Goal: Task Accomplishment & Management: Manage account settings

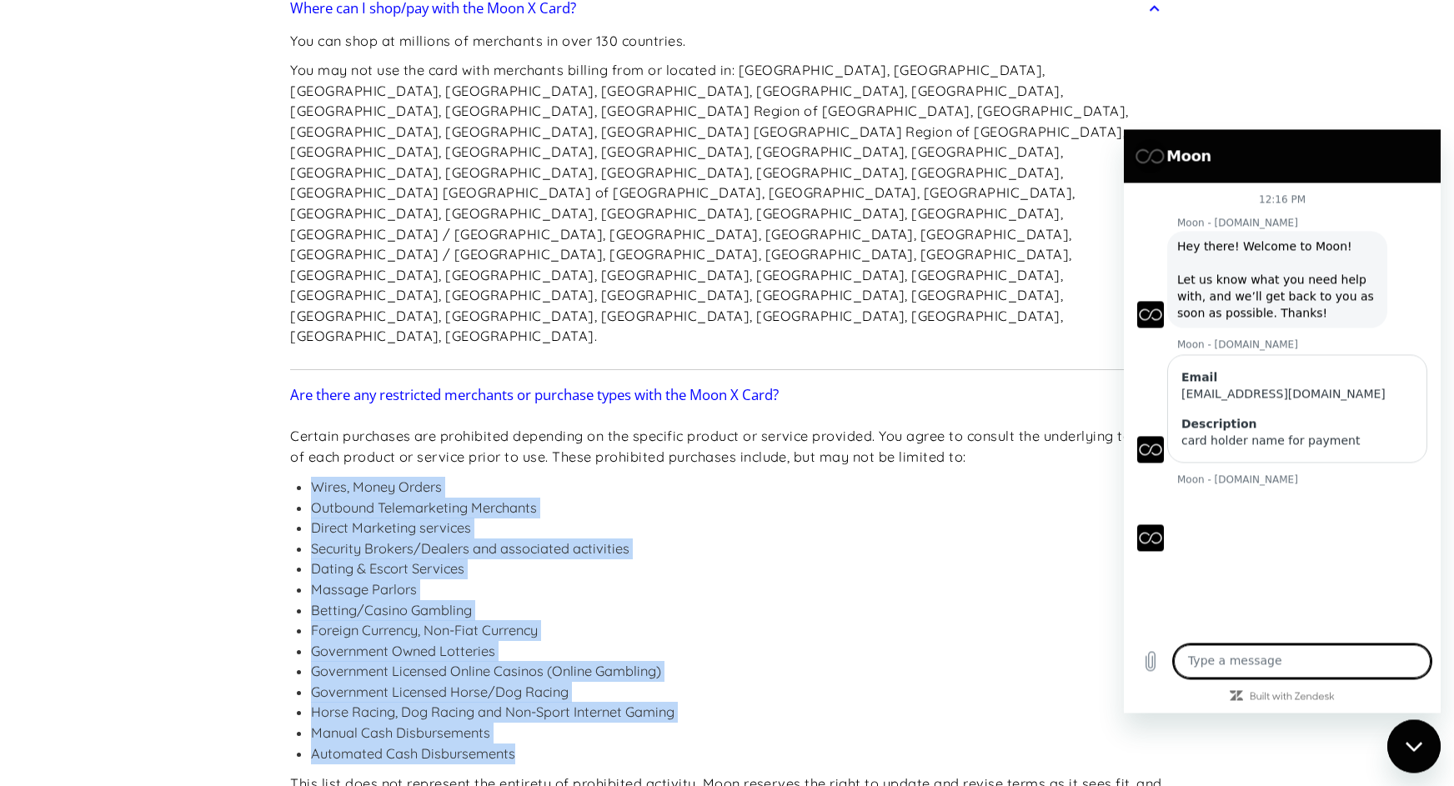
scroll to position [334, 0]
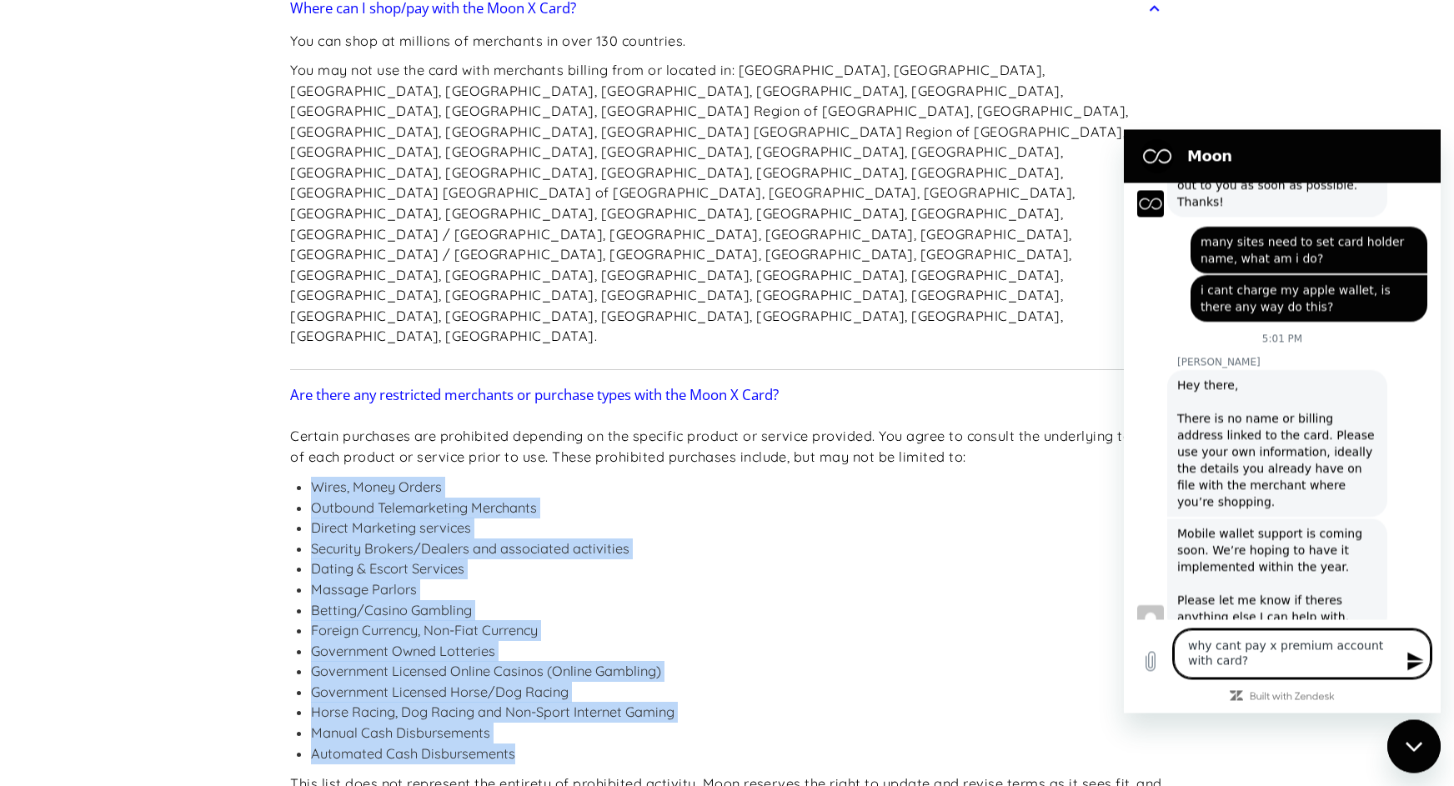
type textarea "why cant pay x premium account with card?"
click at [1408, 660] on icon "Send message" at bounding box center [1416, 661] width 20 height 20
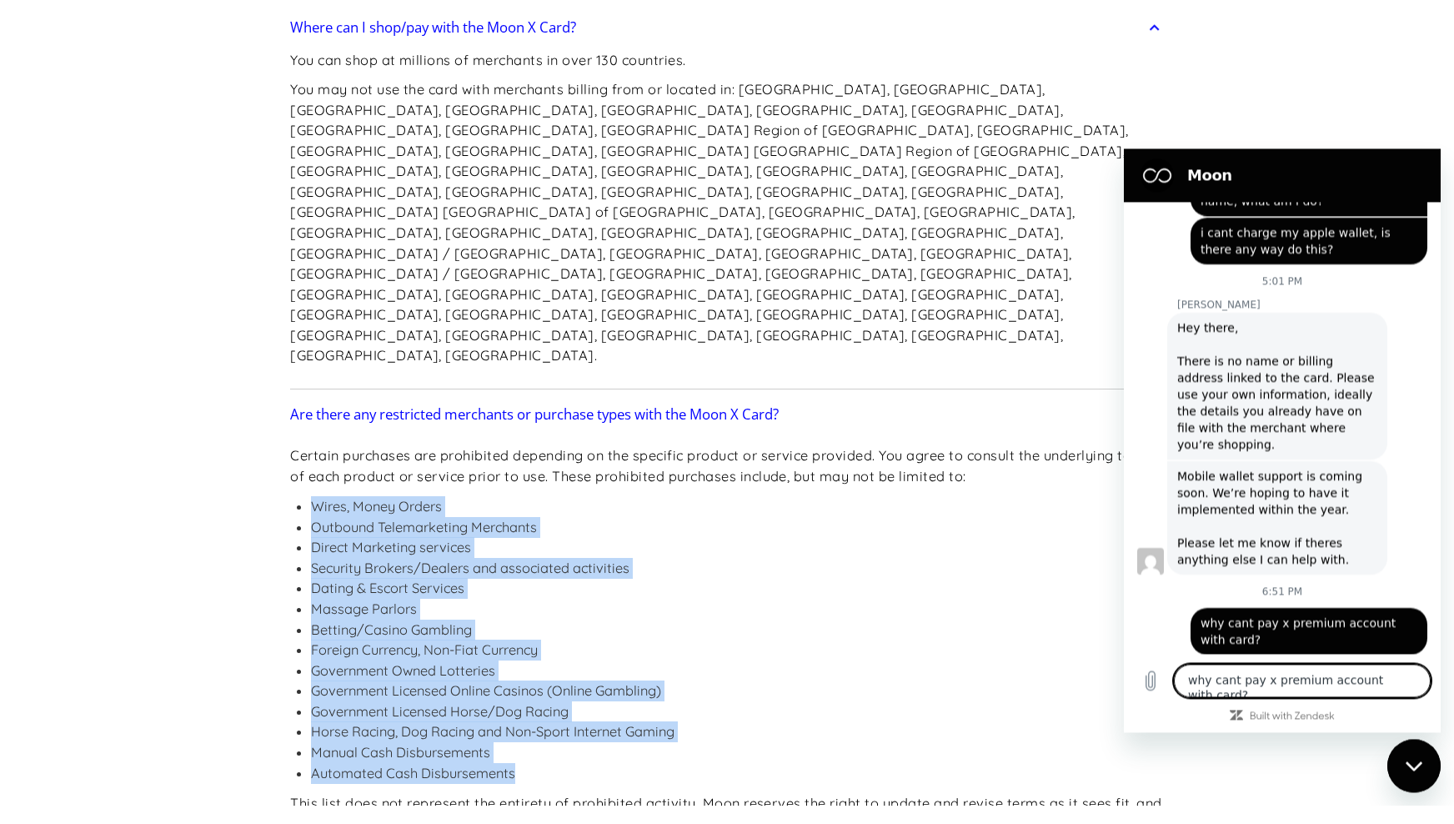
scroll to position [414, 0]
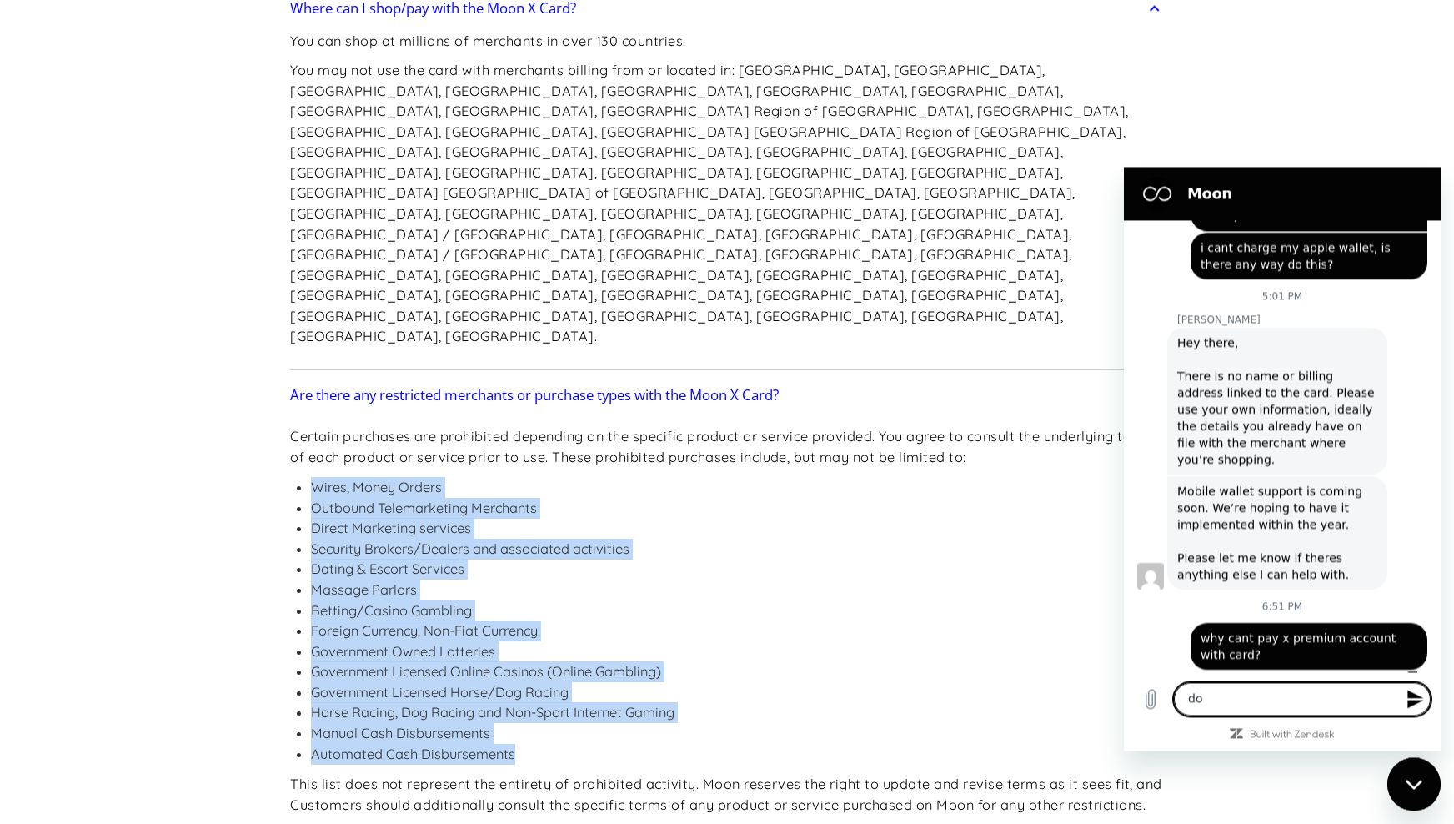
type textarea "d"
type textarea "payment done on x tnx"
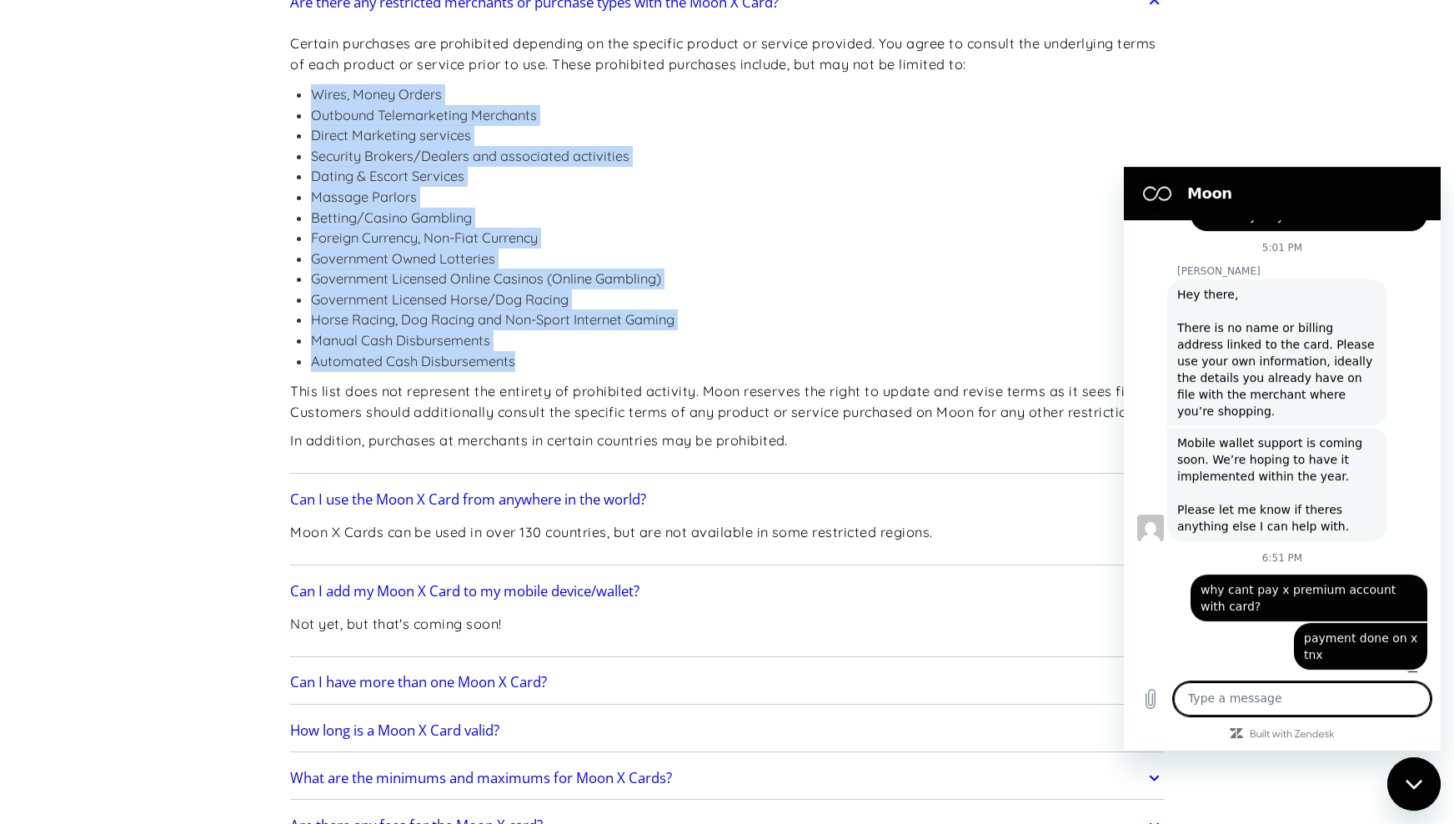
scroll to position [2001, 0]
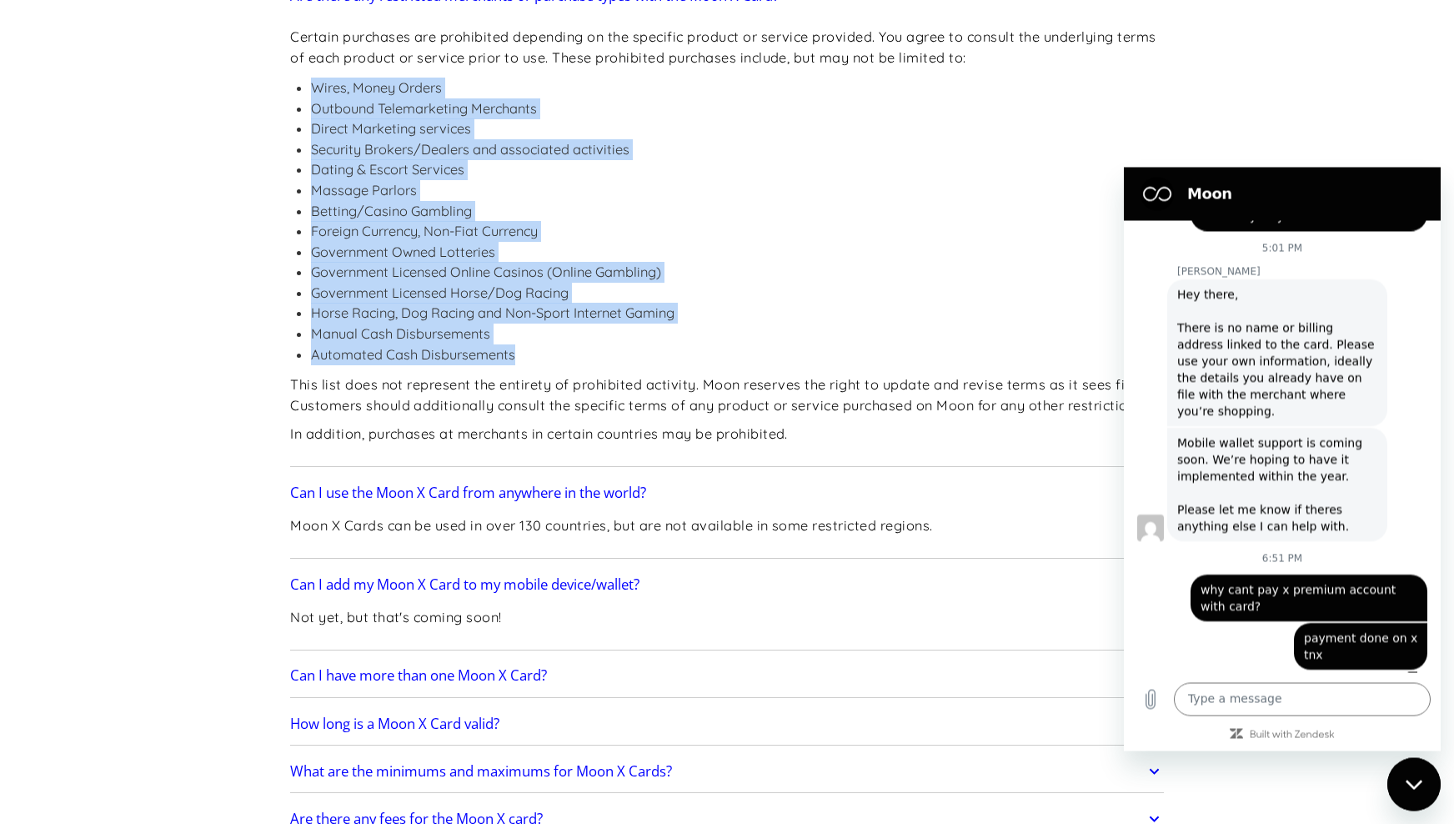
click at [420, 667] on h2 "Can I have more than one Moon X Card?" at bounding box center [418, 675] width 257 height 17
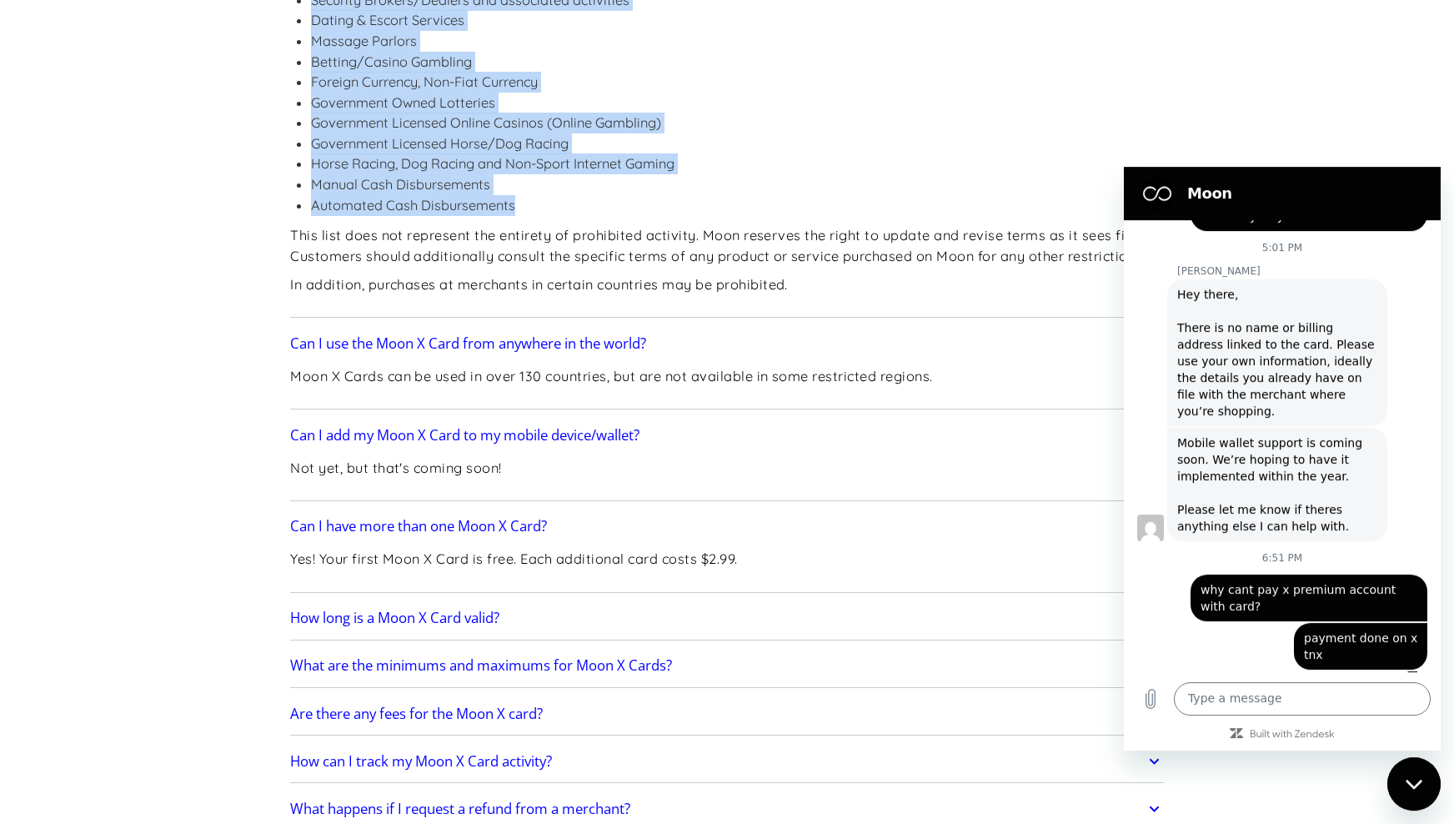
scroll to position [2155, 0]
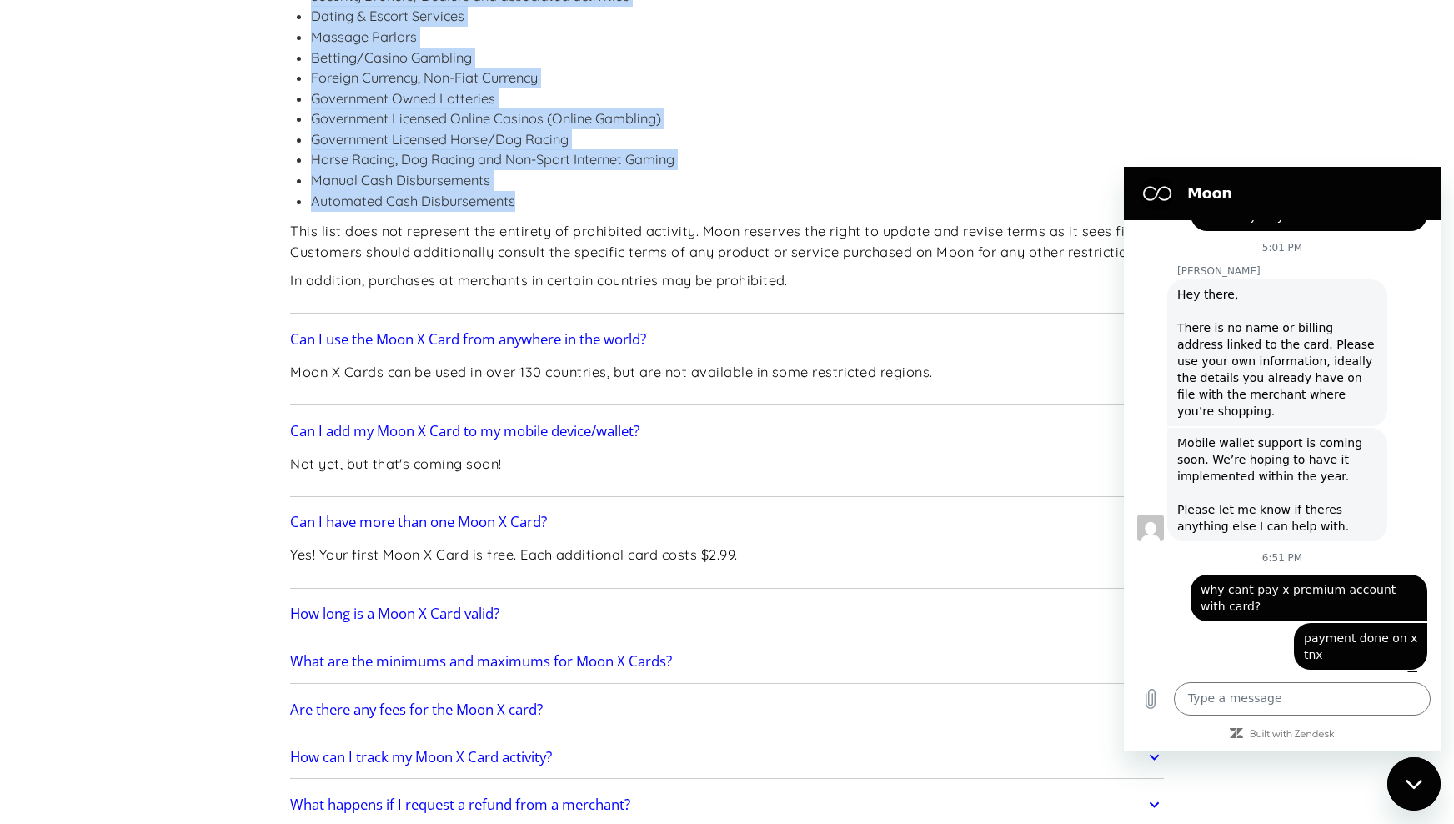
click at [414, 605] on h2 "How long is a Moon X Card valid?" at bounding box center [394, 613] width 209 height 17
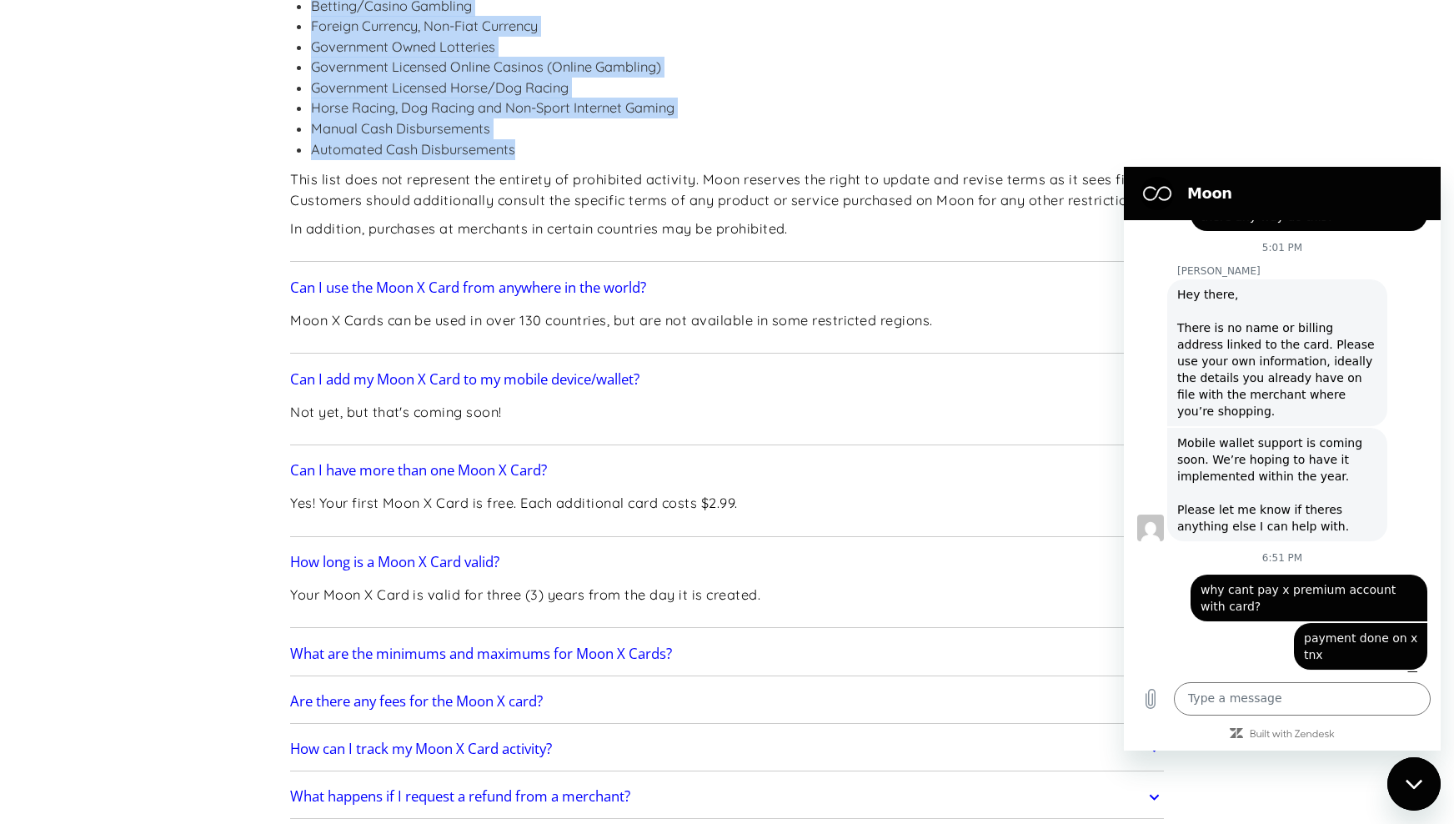
scroll to position [2219, 0]
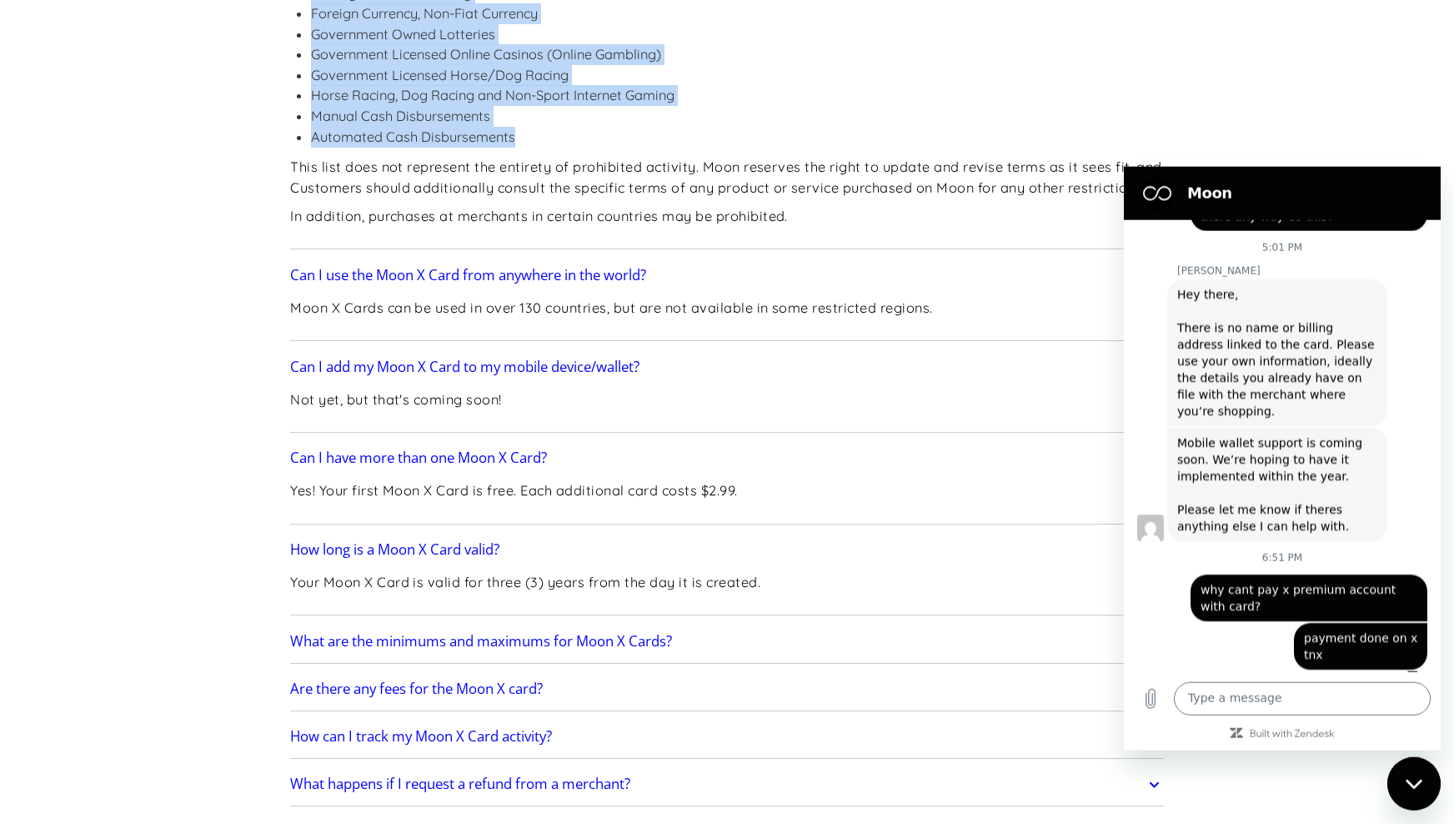
click at [551, 633] on h2 "What are the minimums and maximums for Moon X Cards?" at bounding box center [481, 641] width 382 height 17
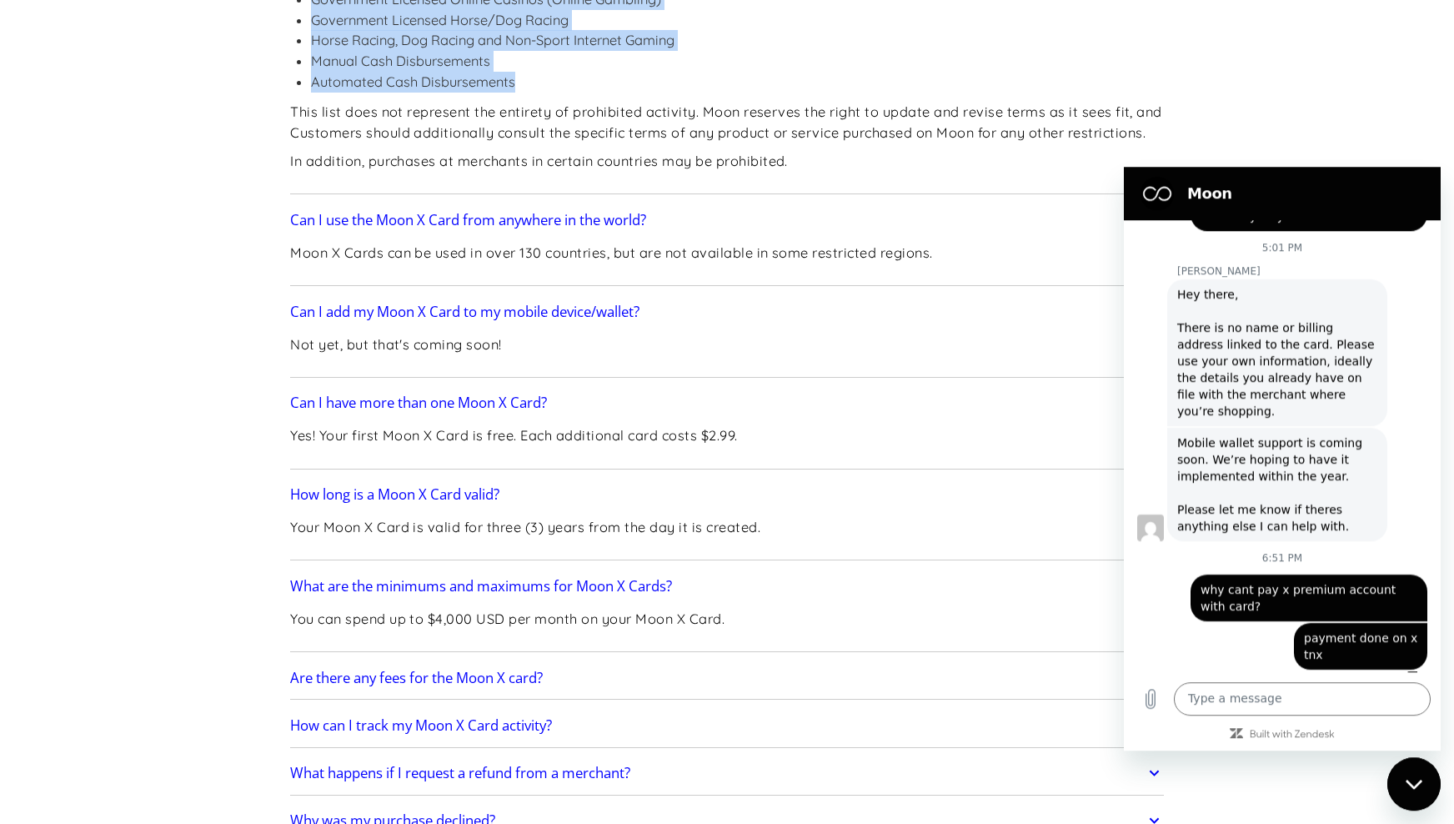
scroll to position [2276, 0]
click at [492, 668] on h2 "Are there any fees for the Moon X card?" at bounding box center [416, 676] width 253 height 17
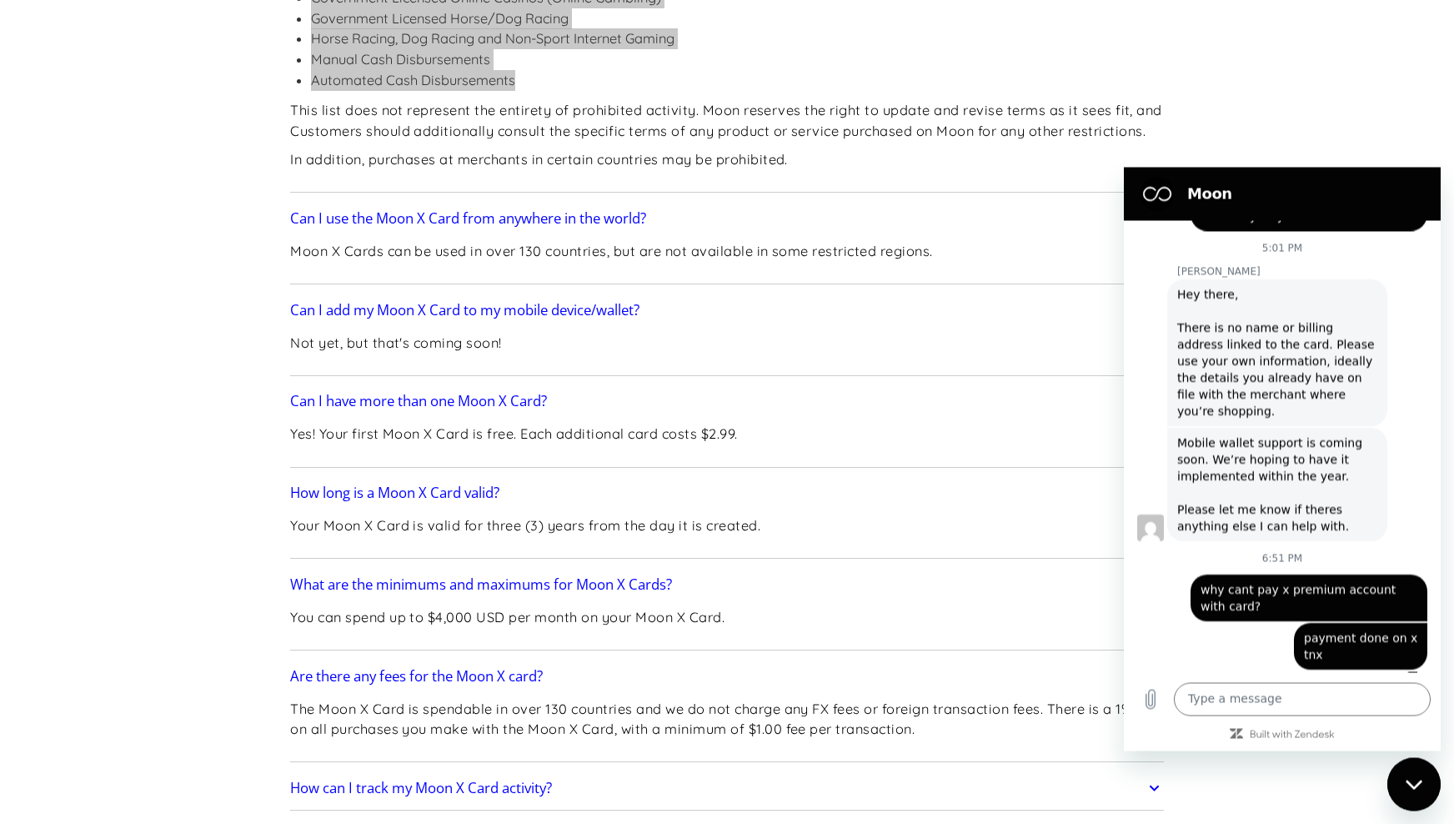
scroll to position [2275, 0]
click at [1412, 771] on div "Close messaging window" at bounding box center [1414, 783] width 50 height 50
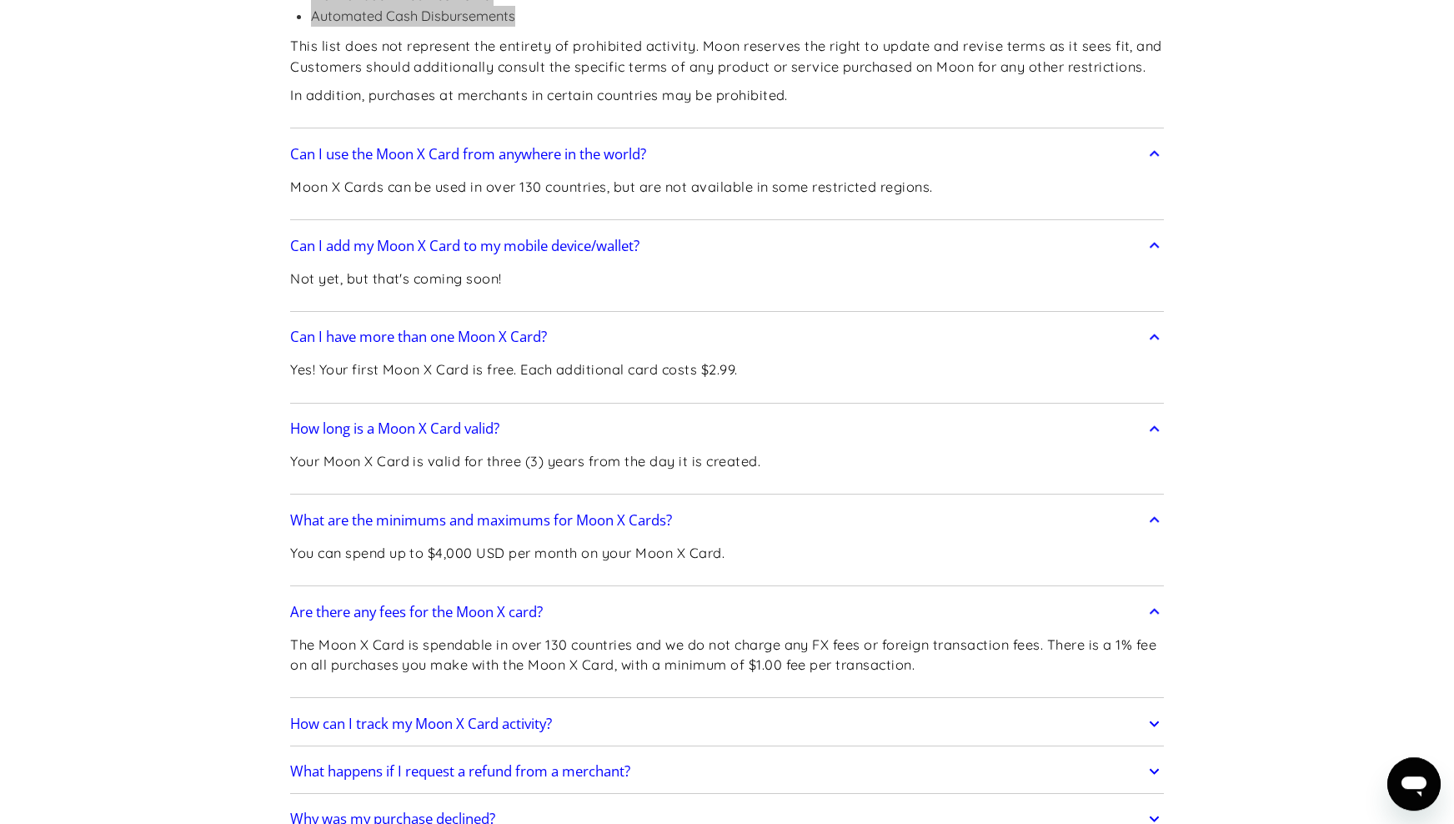
scroll to position [2349, 0]
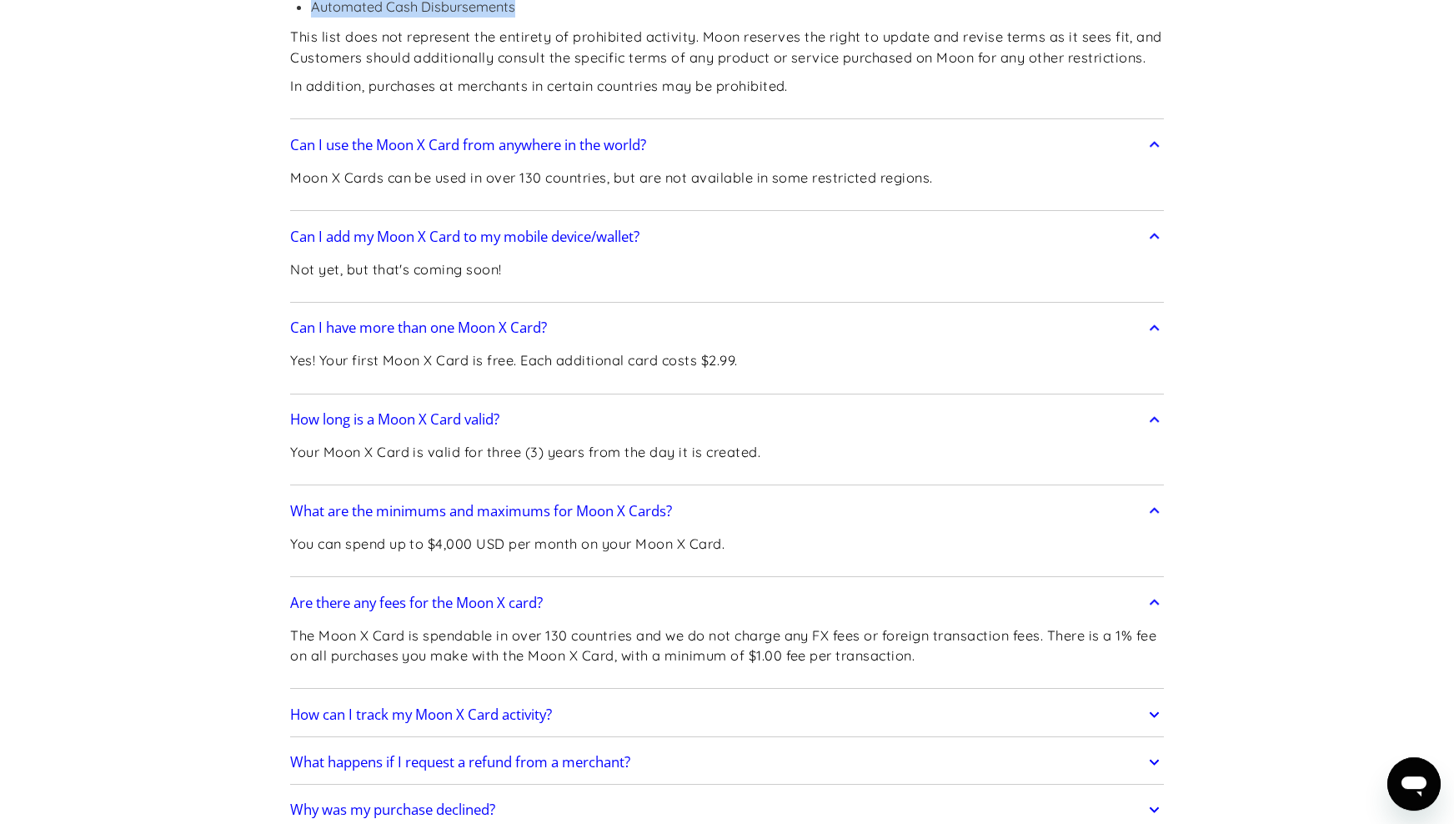
click at [560, 697] on link "How can I track my Moon X Card activity?" at bounding box center [727, 714] width 874 height 35
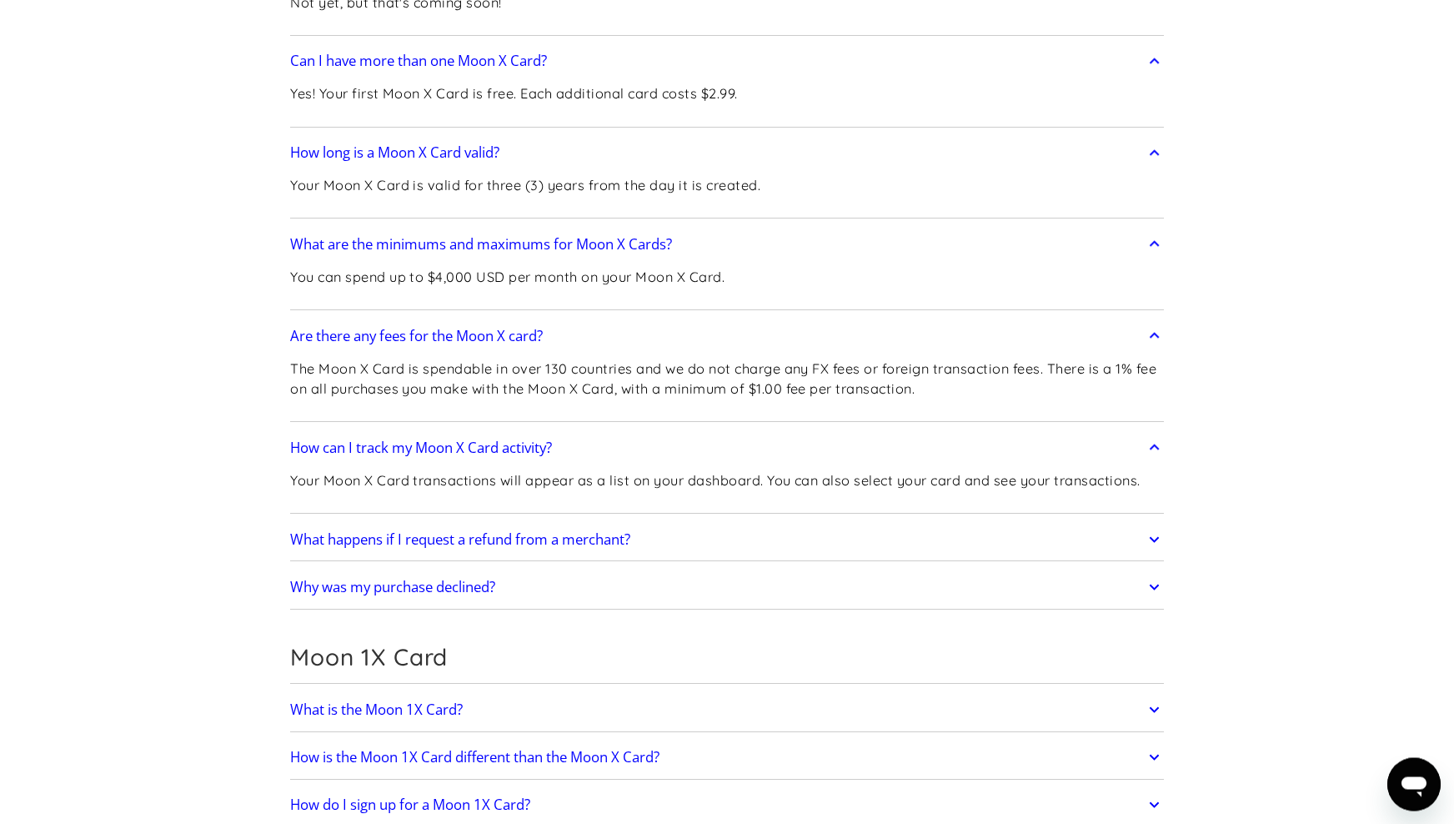
scroll to position [2716, 0]
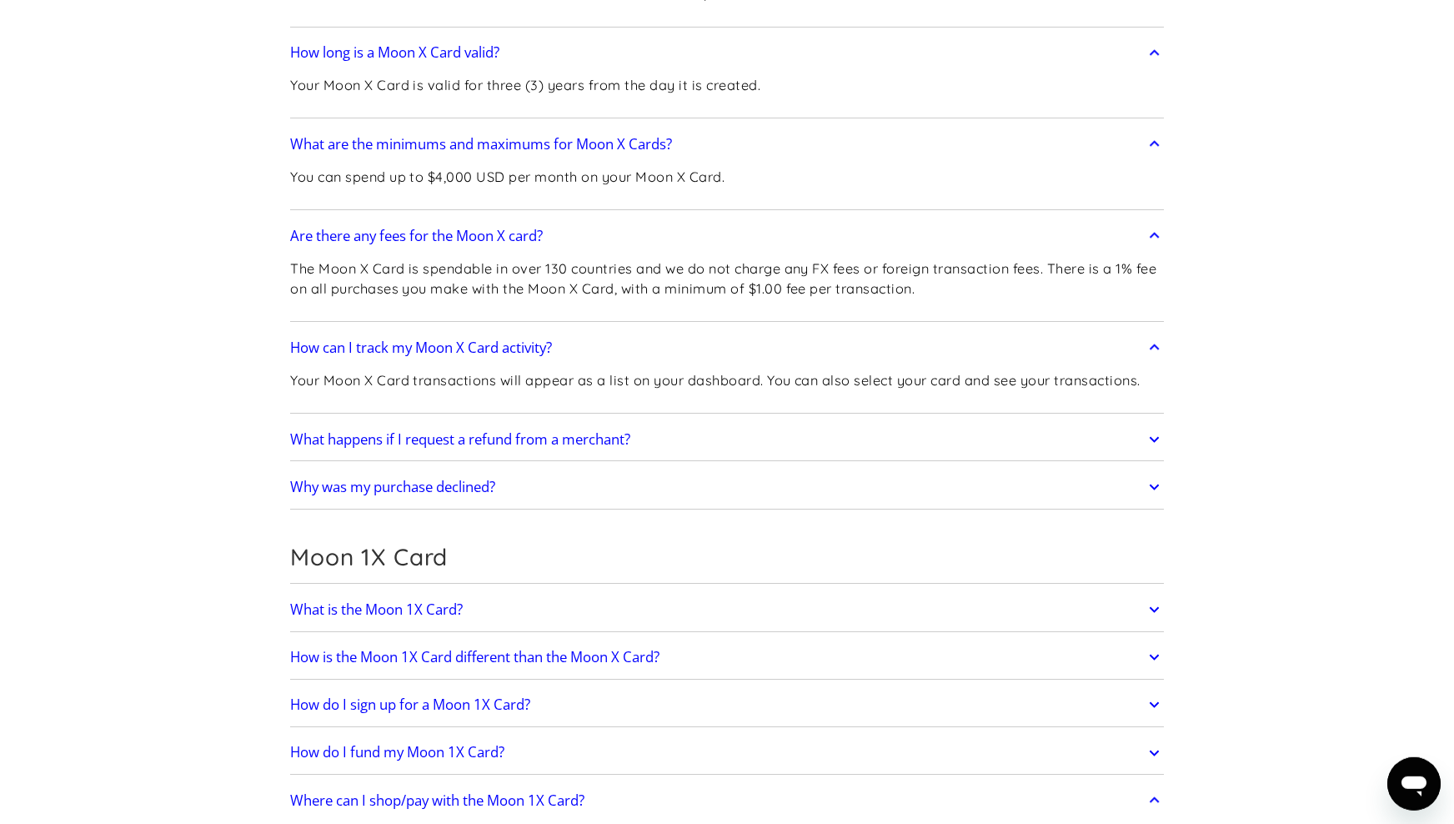
click at [592, 431] on h2 "What happens if I request a refund from a merchant?" at bounding box center [460, 439] width 340 height 17
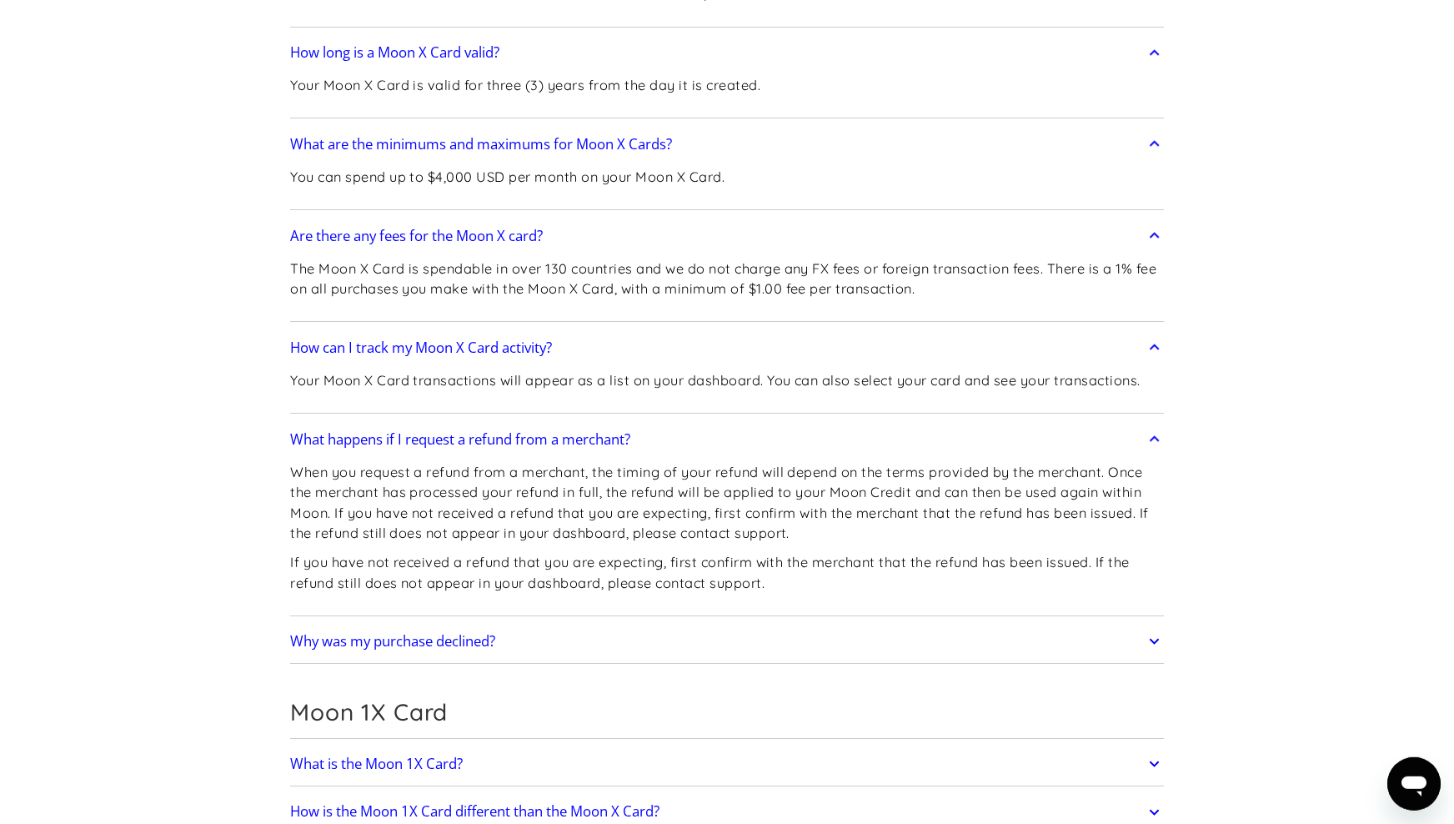
click at [459, 633] on h2 "Why was my purchase declined?" at bounding box center [392, 641] width 205 height 17
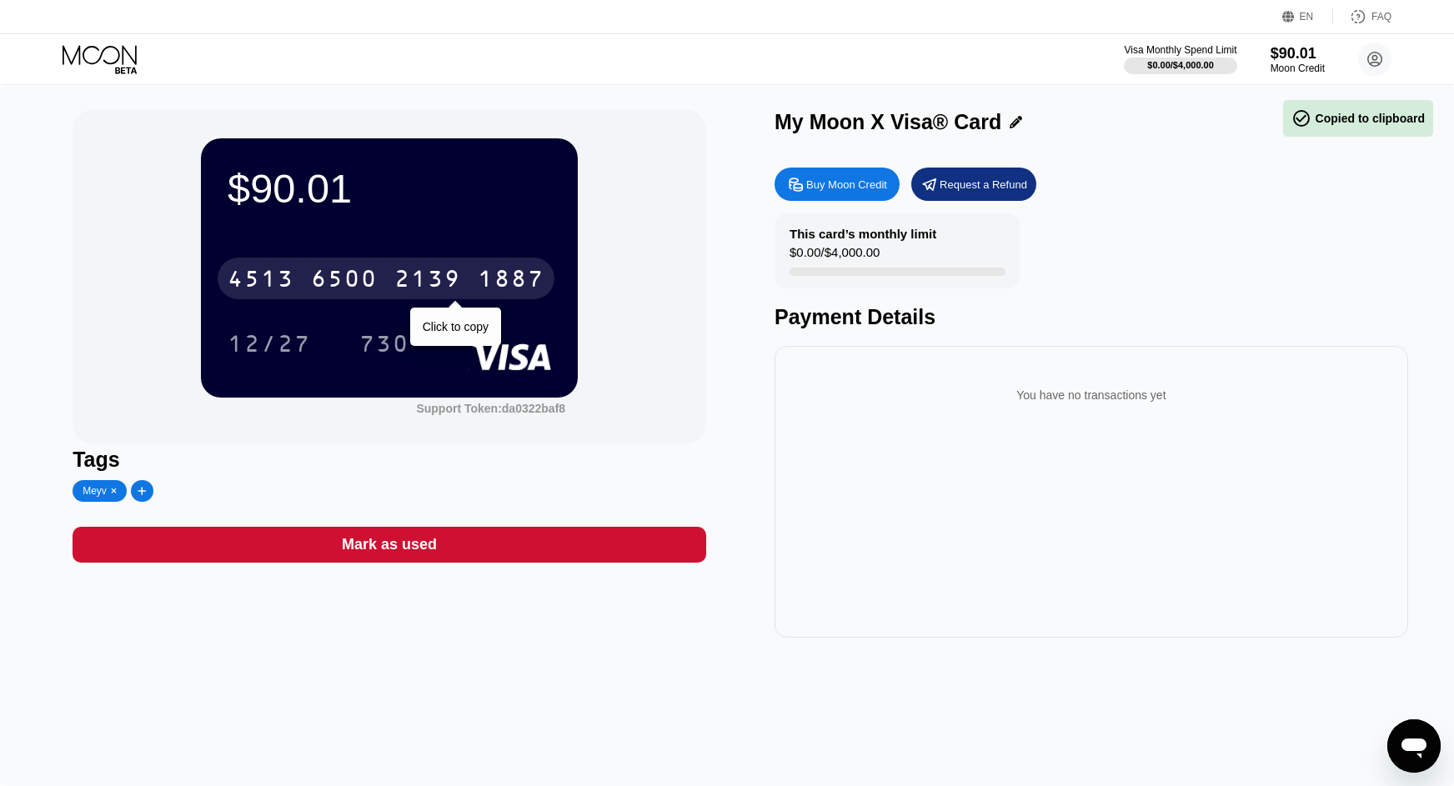
click at [406, 281] on div "2139" at bounding box center [427, 281] width 67 height 27
click at [385, 343] on div "730" at bounding box center [384, 346] width 50 height 27
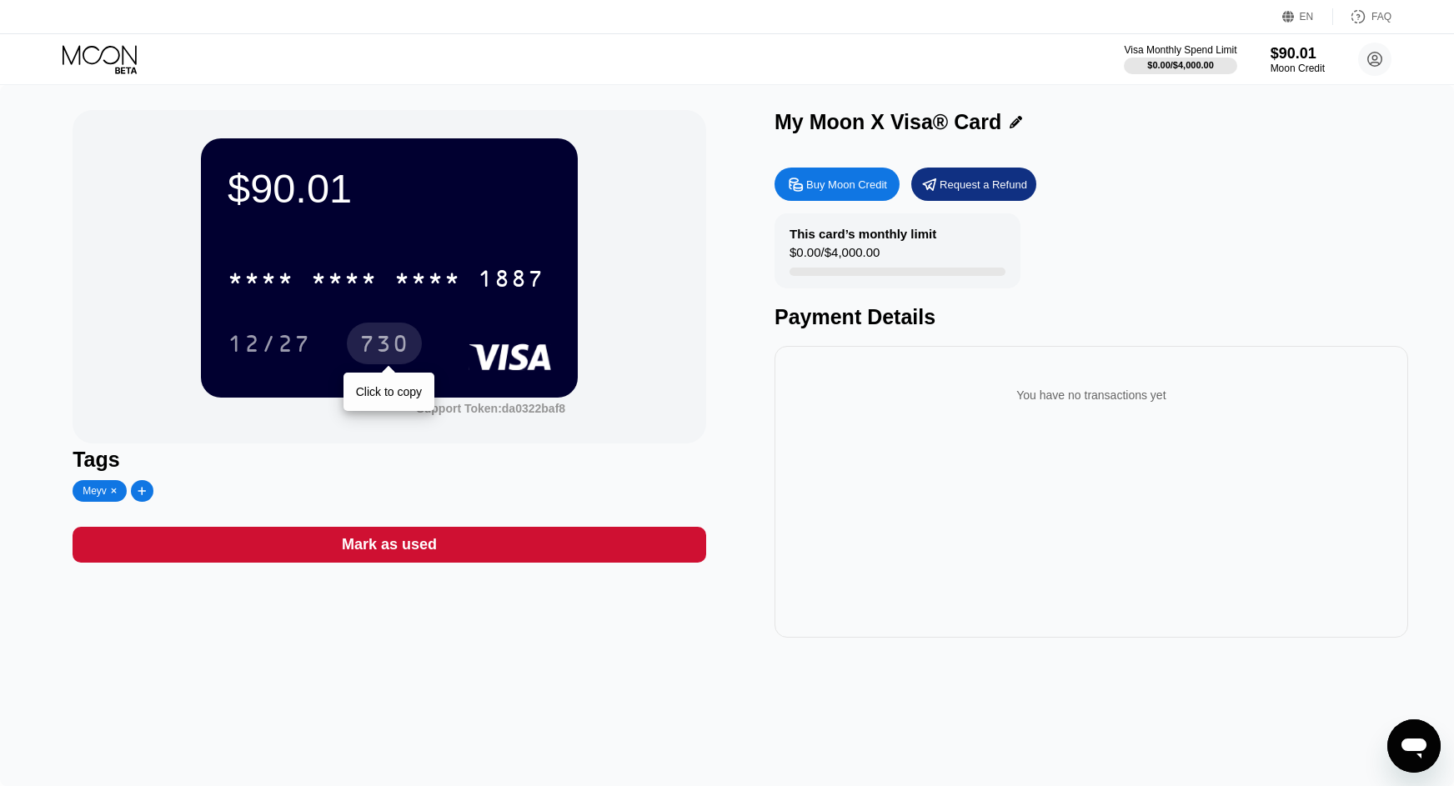
click at [379, 348] on div "730" at bounding box center [384, 346] width 50 height 27
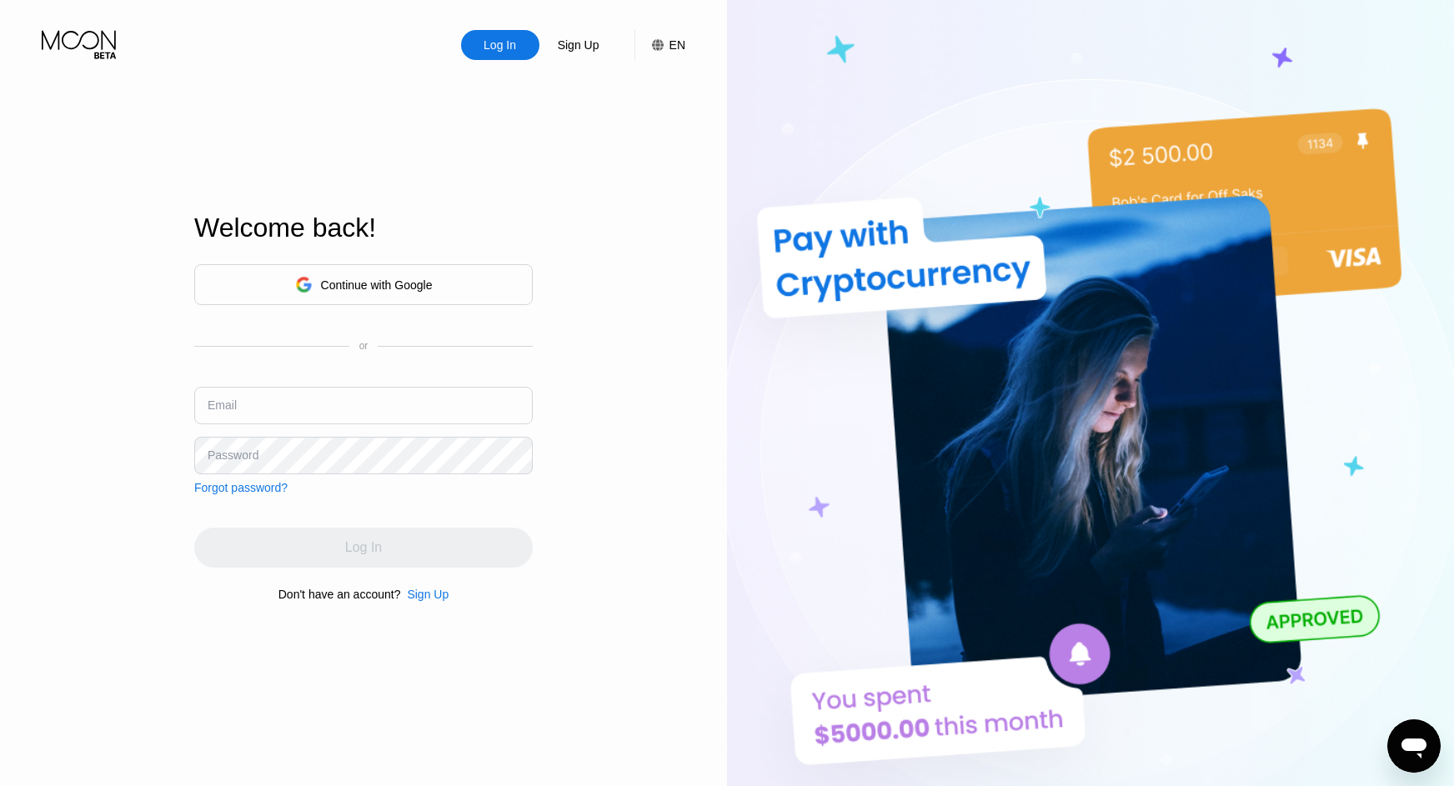
type input "[EMAIL_ADDRESS][DOMAIN_NAME]"
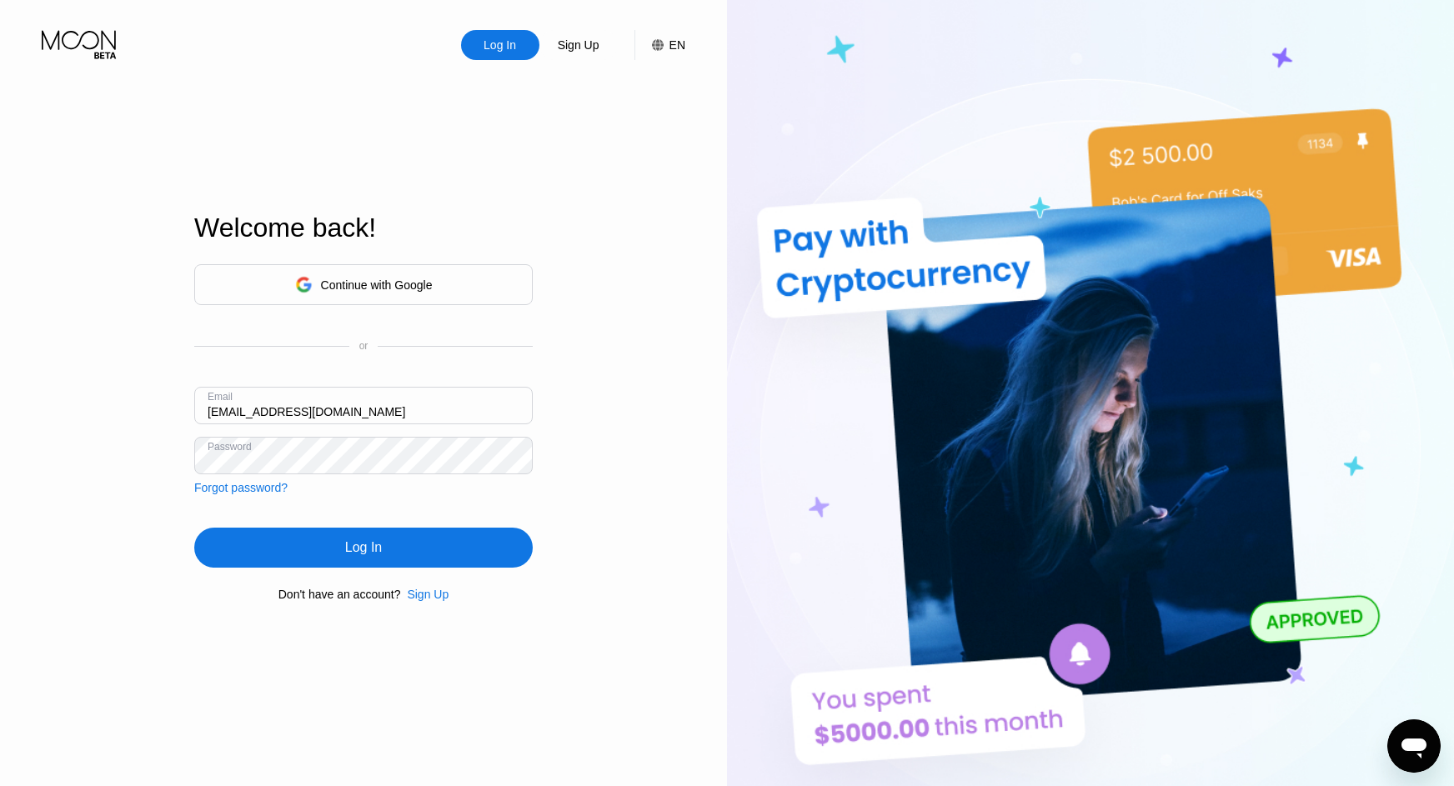
click at [318, 544] on div "Log In" at bounding box center [363, 548] width 339 height 40
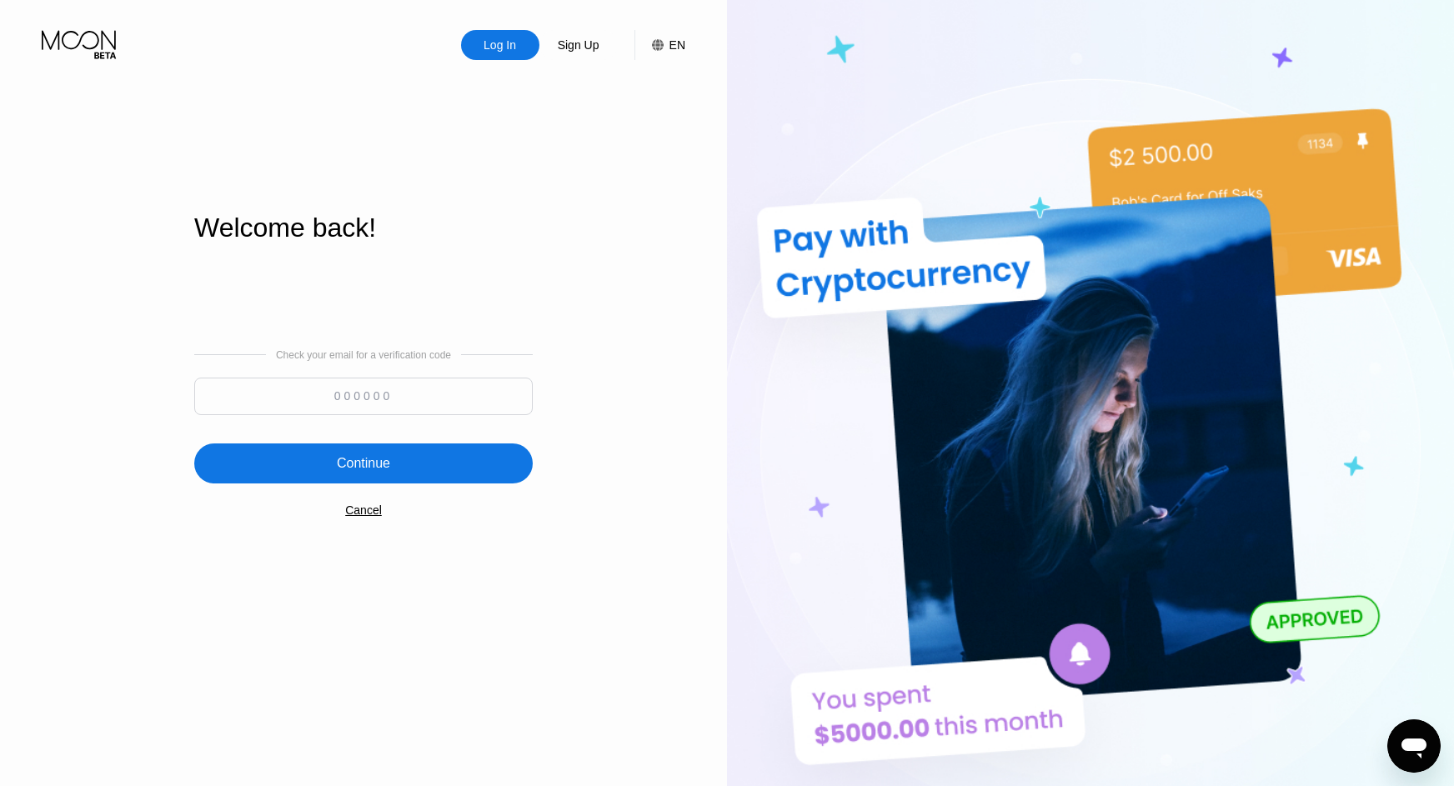
click at [359, 397] on input at bounding box center [363, 397] width 339 height 38
paste input "611886"
type input "611886"
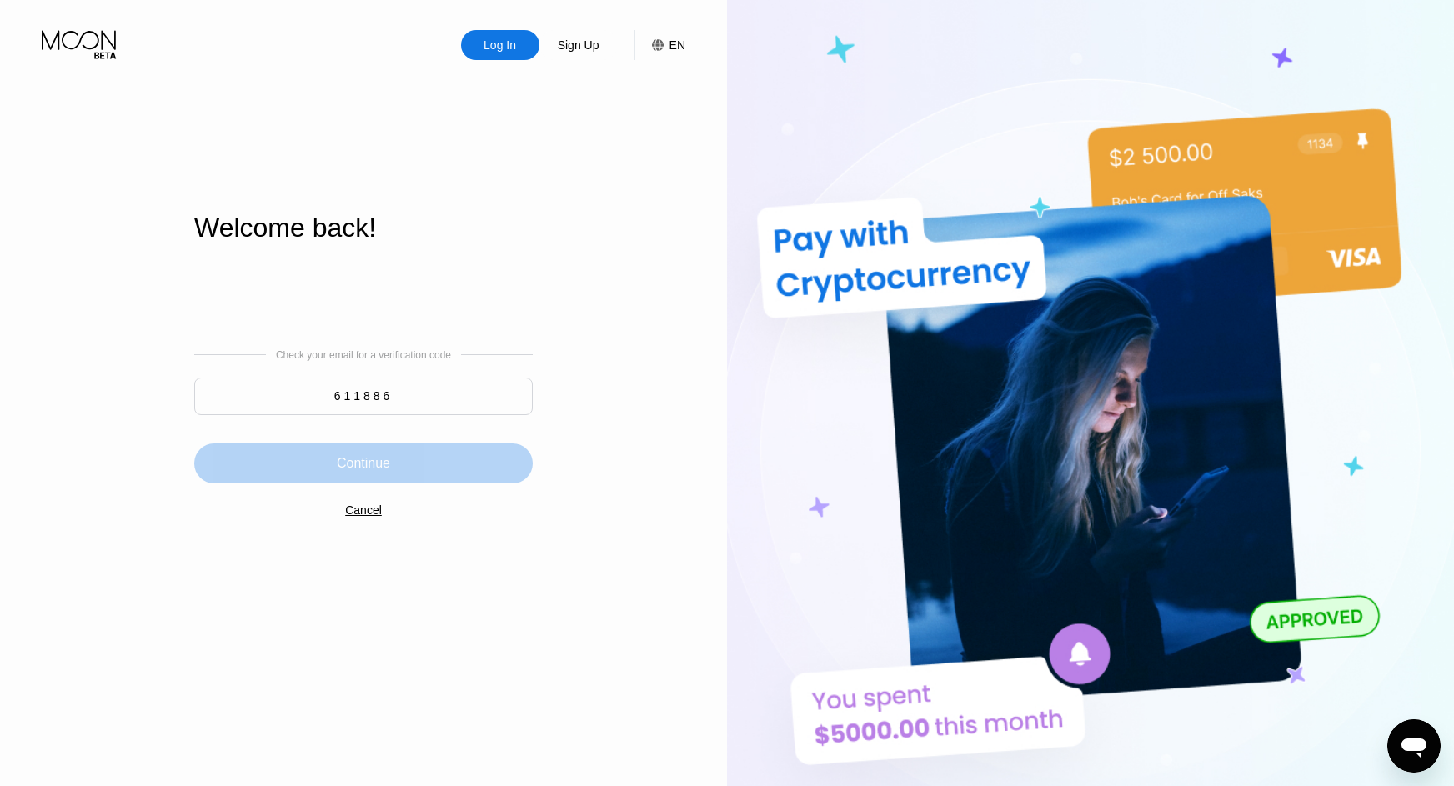
click at [398, 470] on div "Continue" at bounding box center [363, 464] width 339 height 40
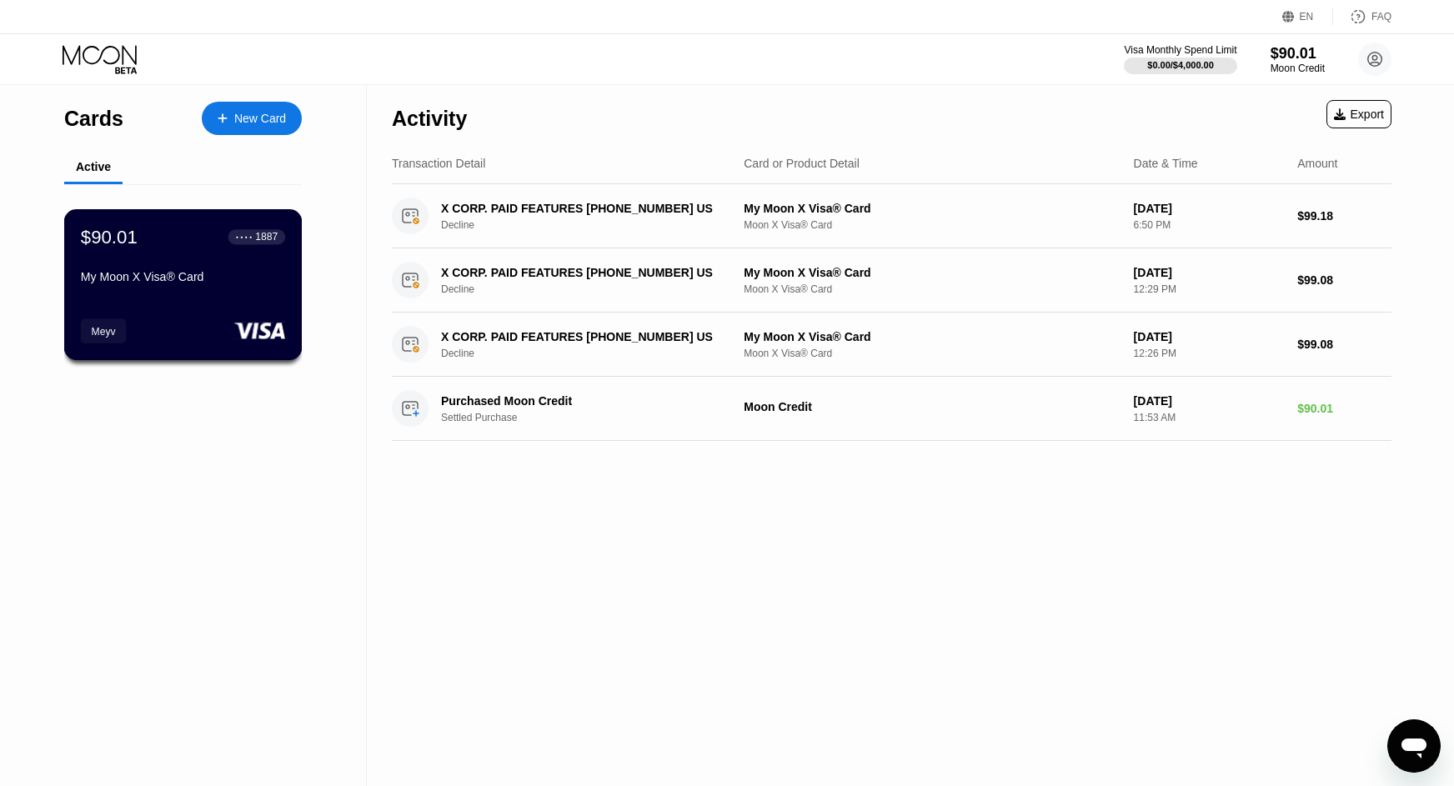
click at [193, 242] on div "$90.01 ● ● ● ● 1887" at bounding box center [183, 237] width 204 height 22
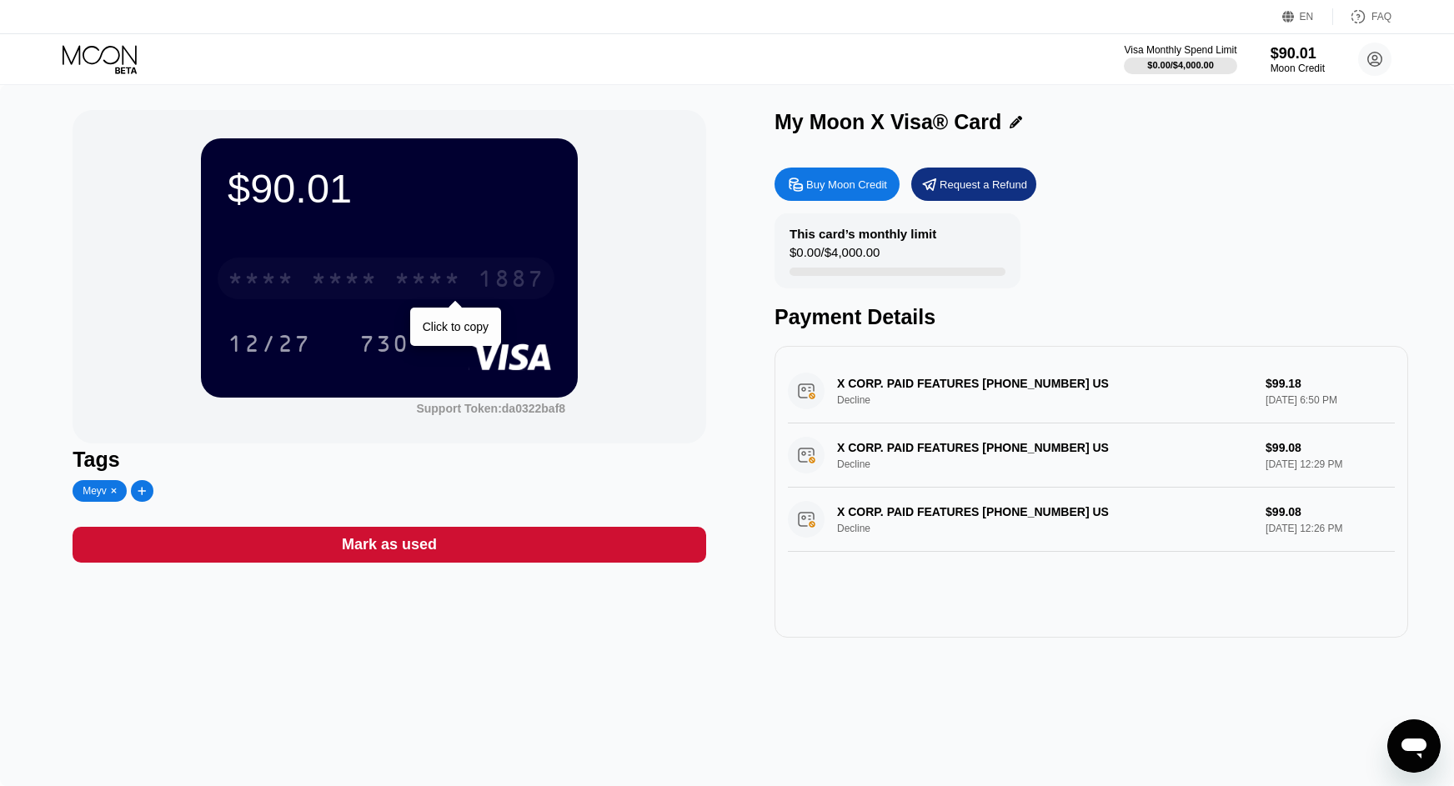
click at [429, 274] on div "* * * *" at bounding box center [427, 281] width 67 height 27
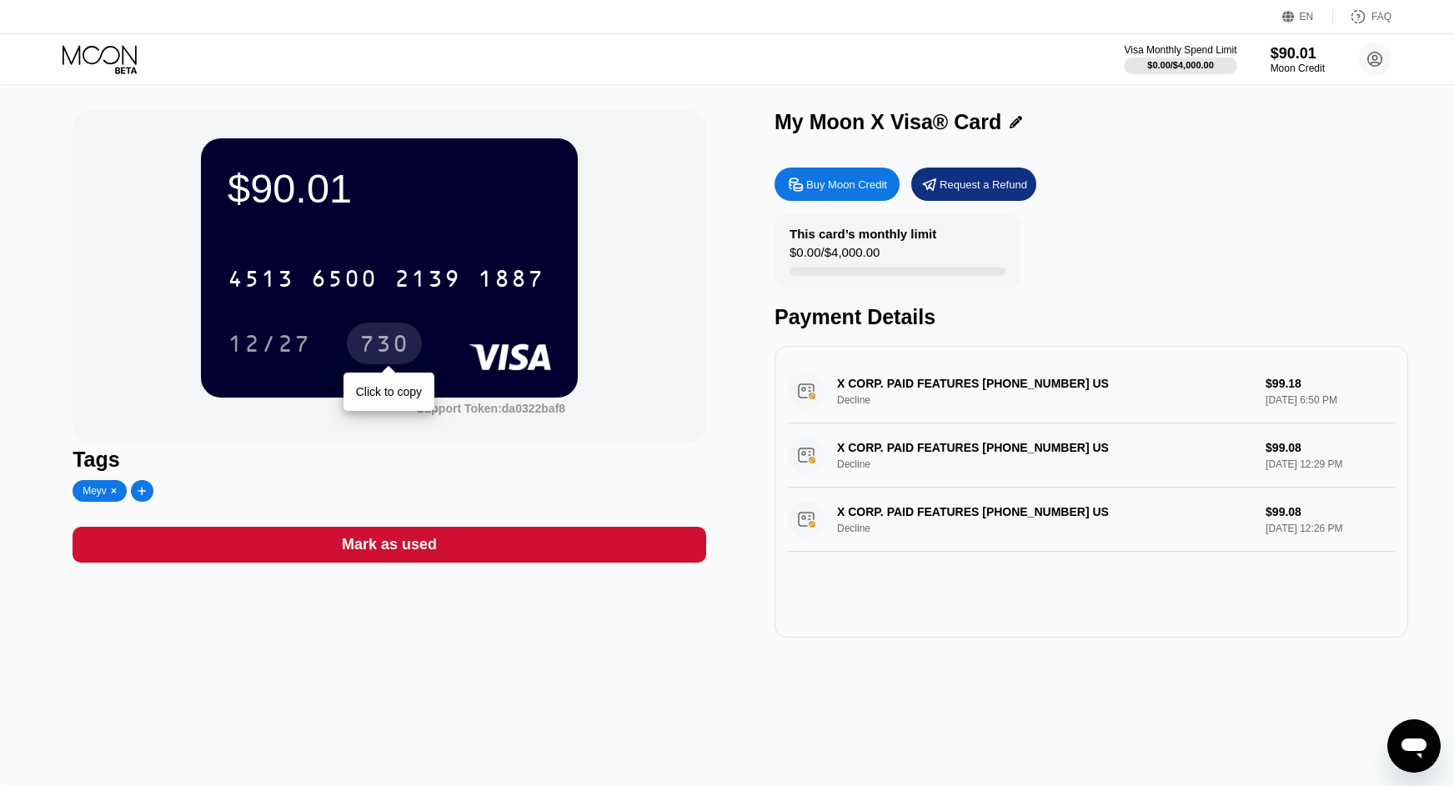
click at [392, 341] on div "730" at bounding box center [384, 346] width 50 height 27
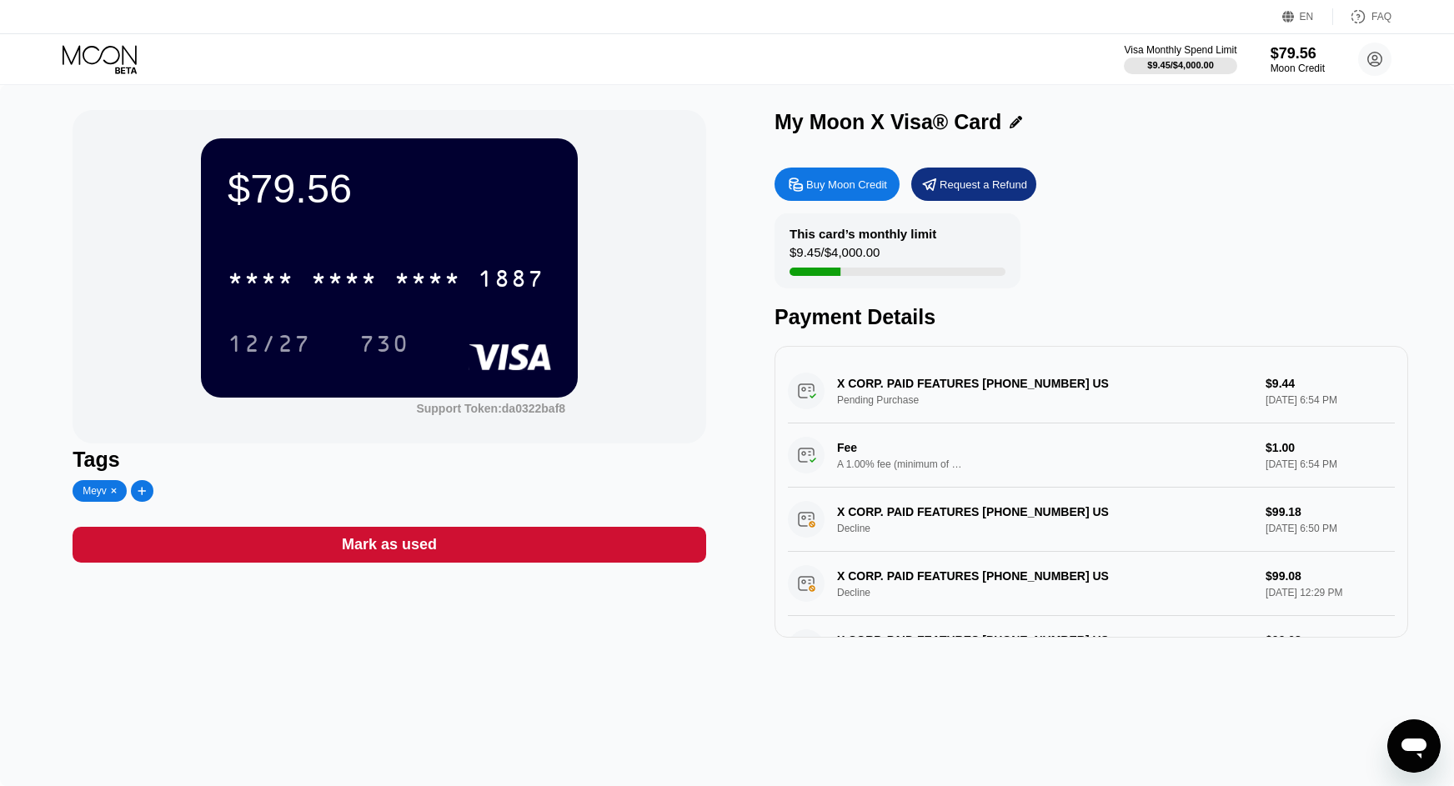
click at [912, 465] on div "A 1.00% fee (minimum of $1.00) is charged on all transactions" at bounding box center [899, 465] width 125 height 12
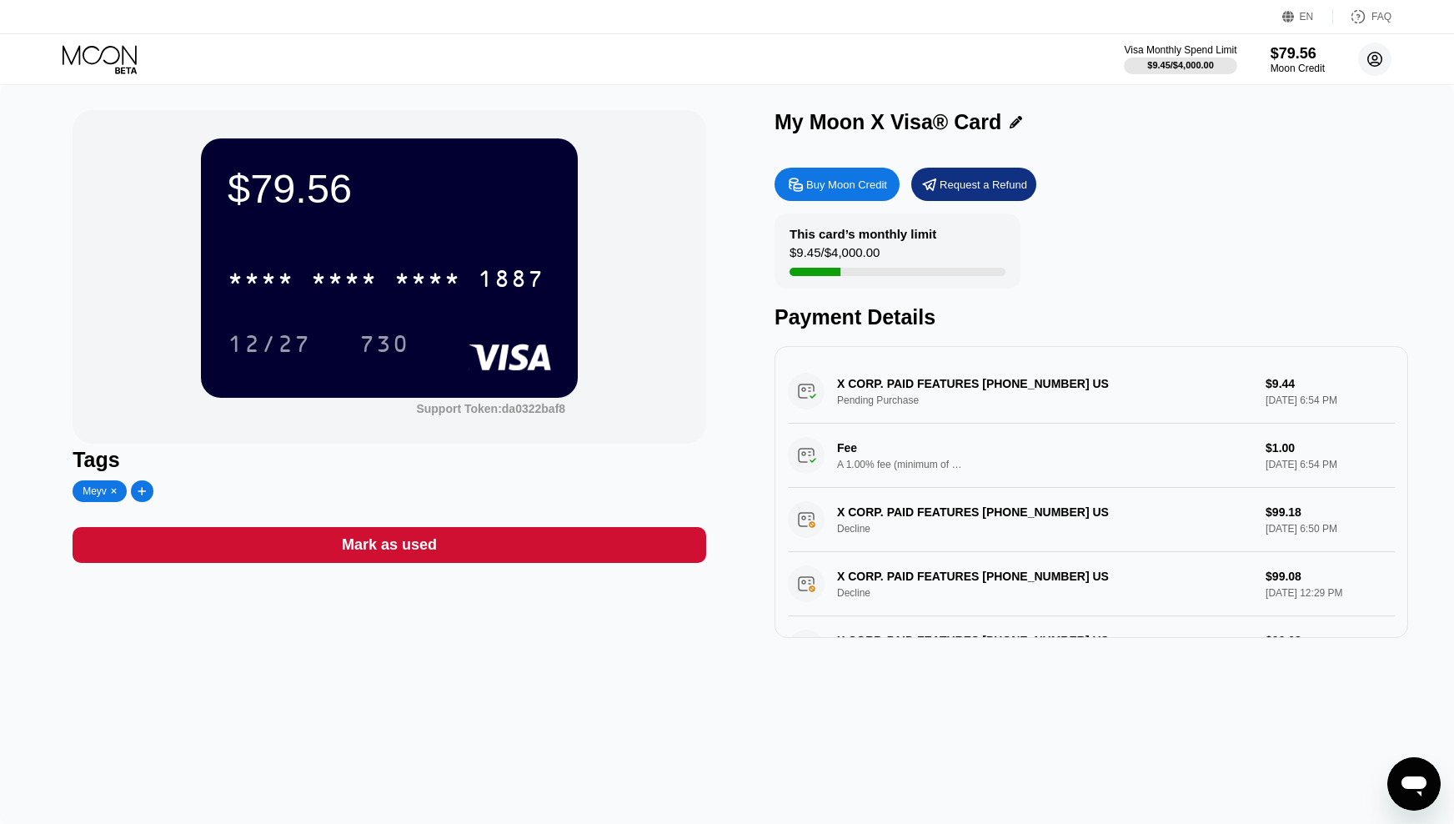
click at [1378, 48] on circle at bounding box center [1374, 59] width 33 height 33
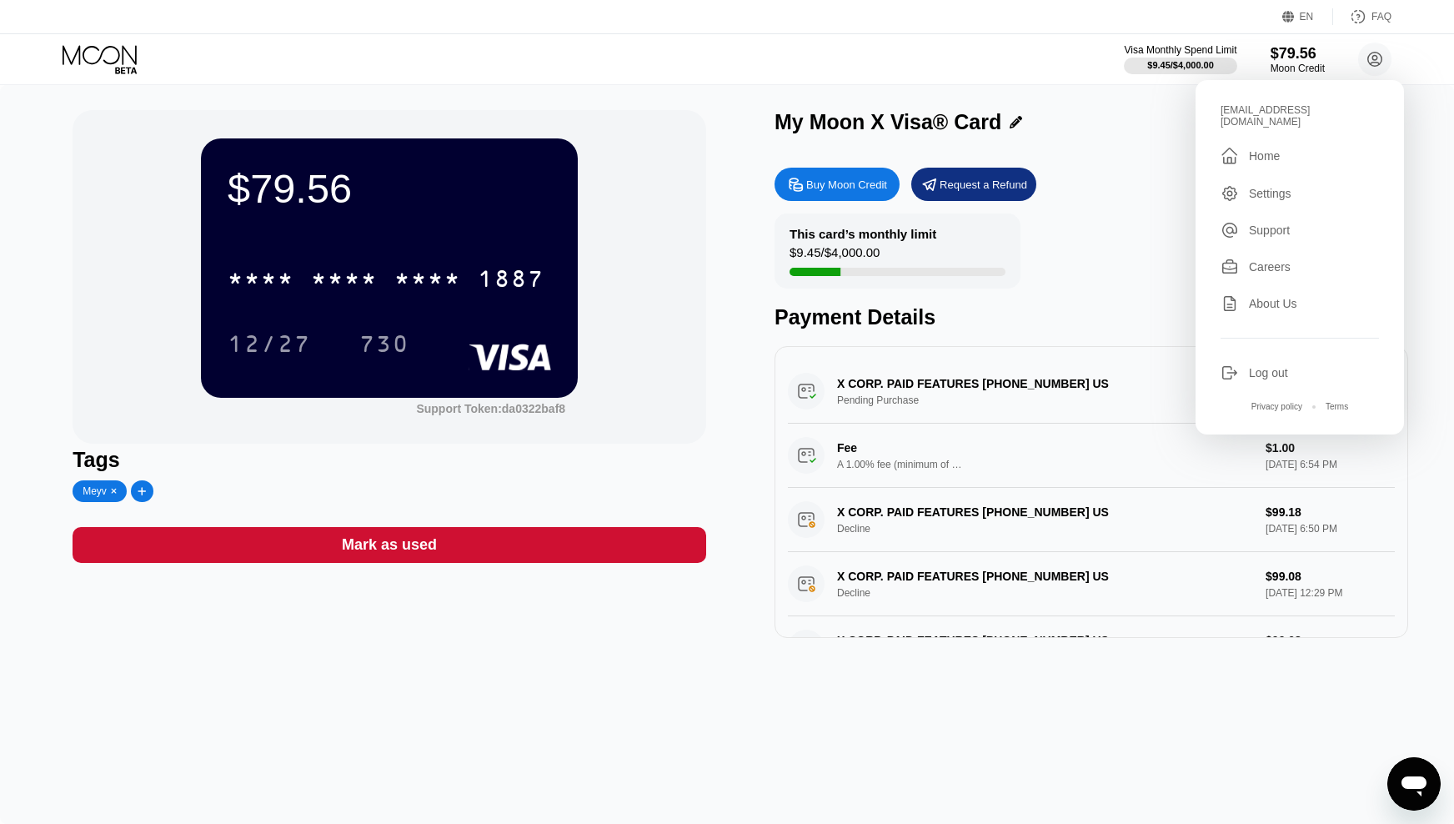
click at [1280, 187] on div "Settings" at bounding box center [1270, 193] width 43 height 13
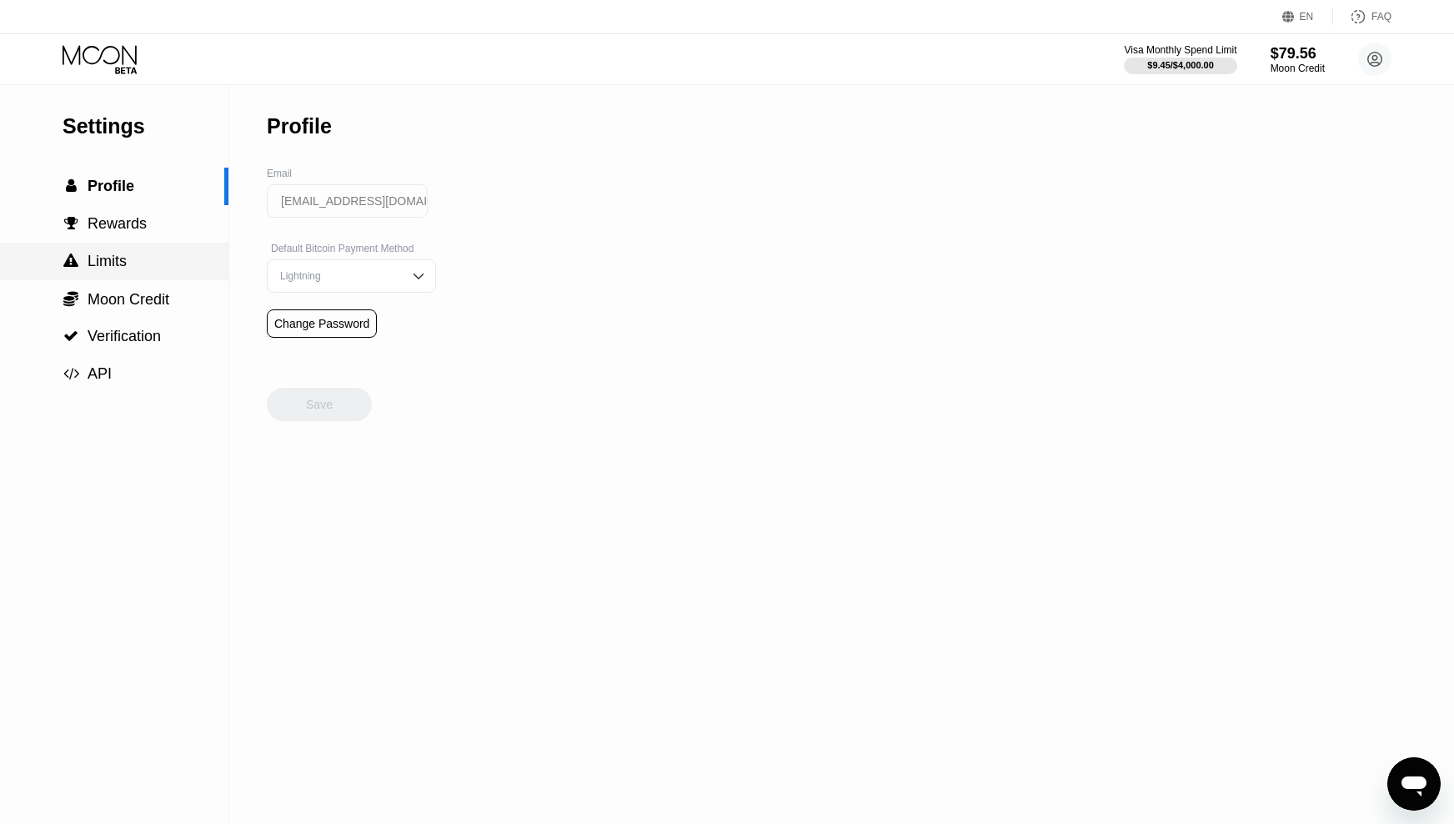
click at [113, 260] on span "Limits" at bounding box center [107, 261] width 39 height 17
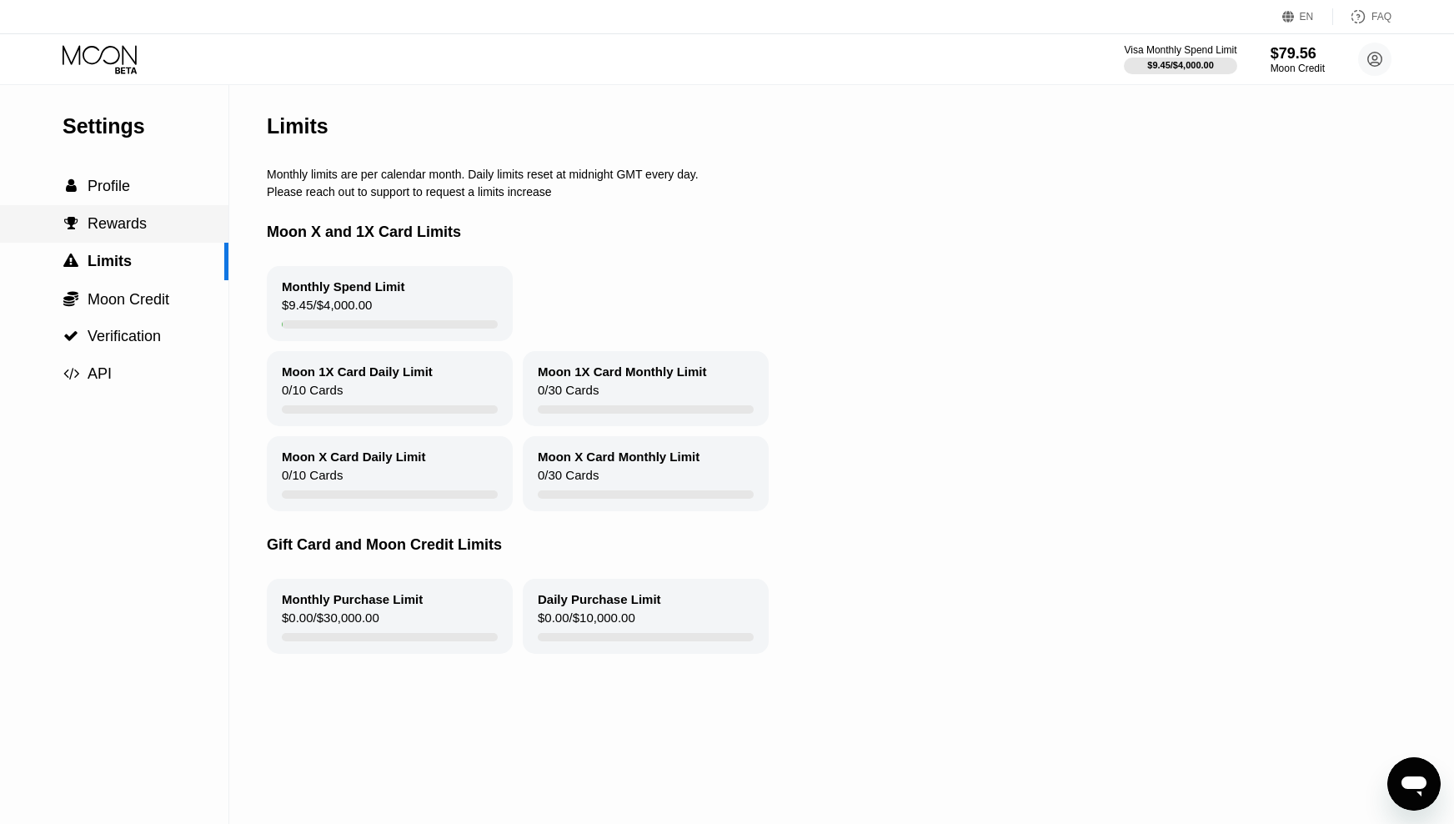
click at [105, 220] on span "Rewards" at bounding box center [117, 223] width 59 height 17
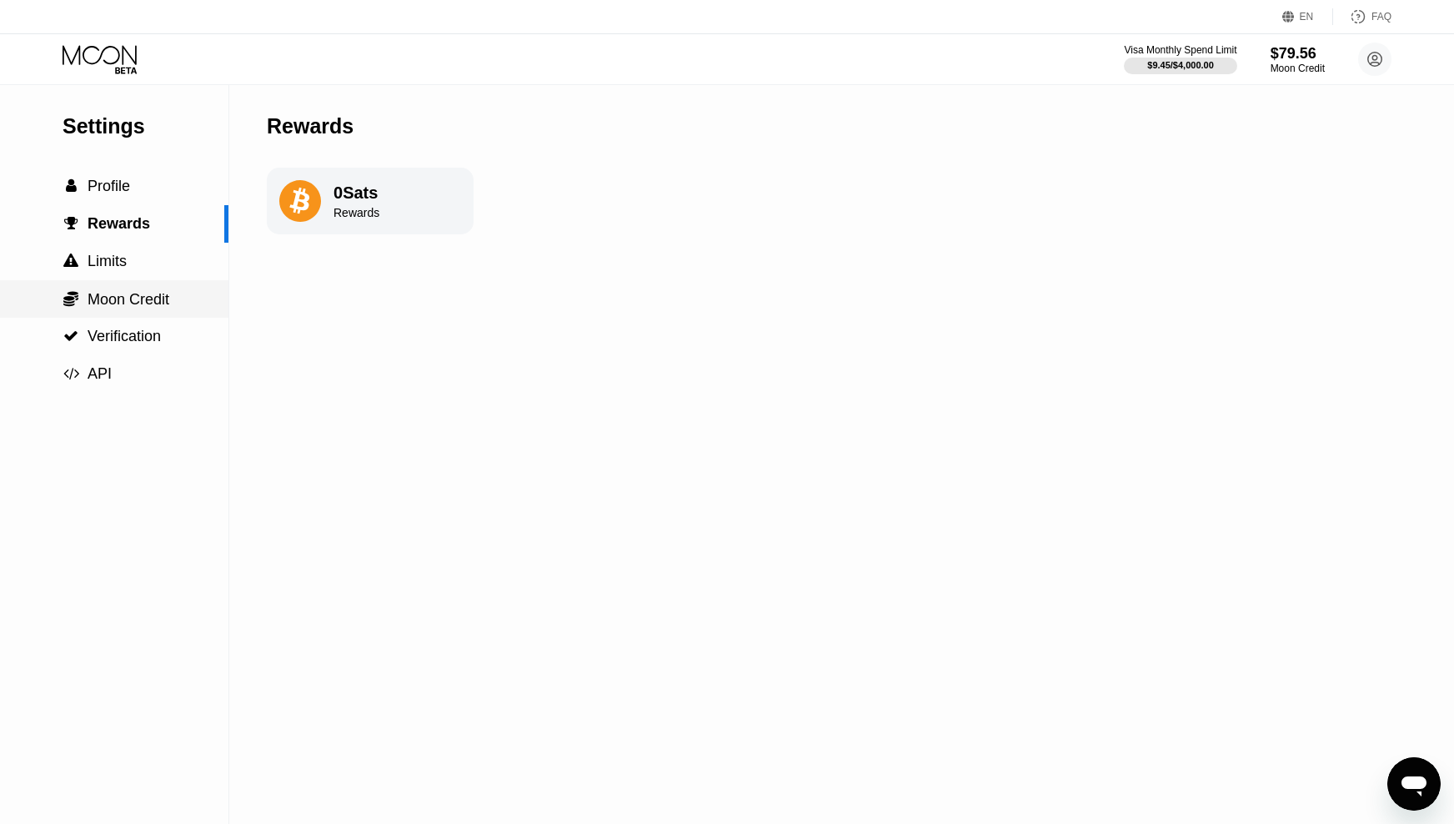
click at [128, 300] on span "Moon Credit" at bounding box center [129, 299] width 82 height 17
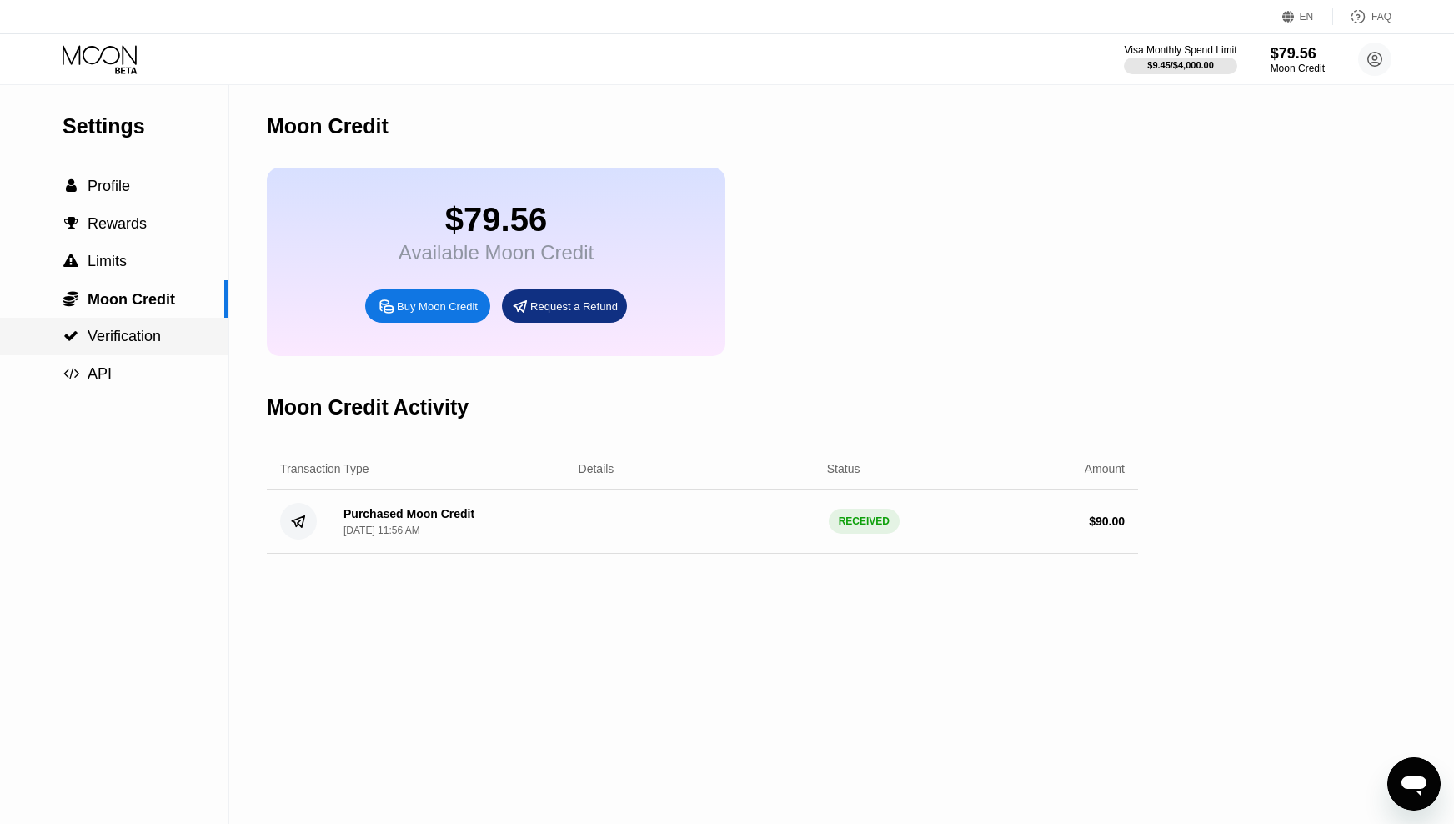
click at [117, 343] on span "Verification" at bounding box center [124, 336] width 73 height 17
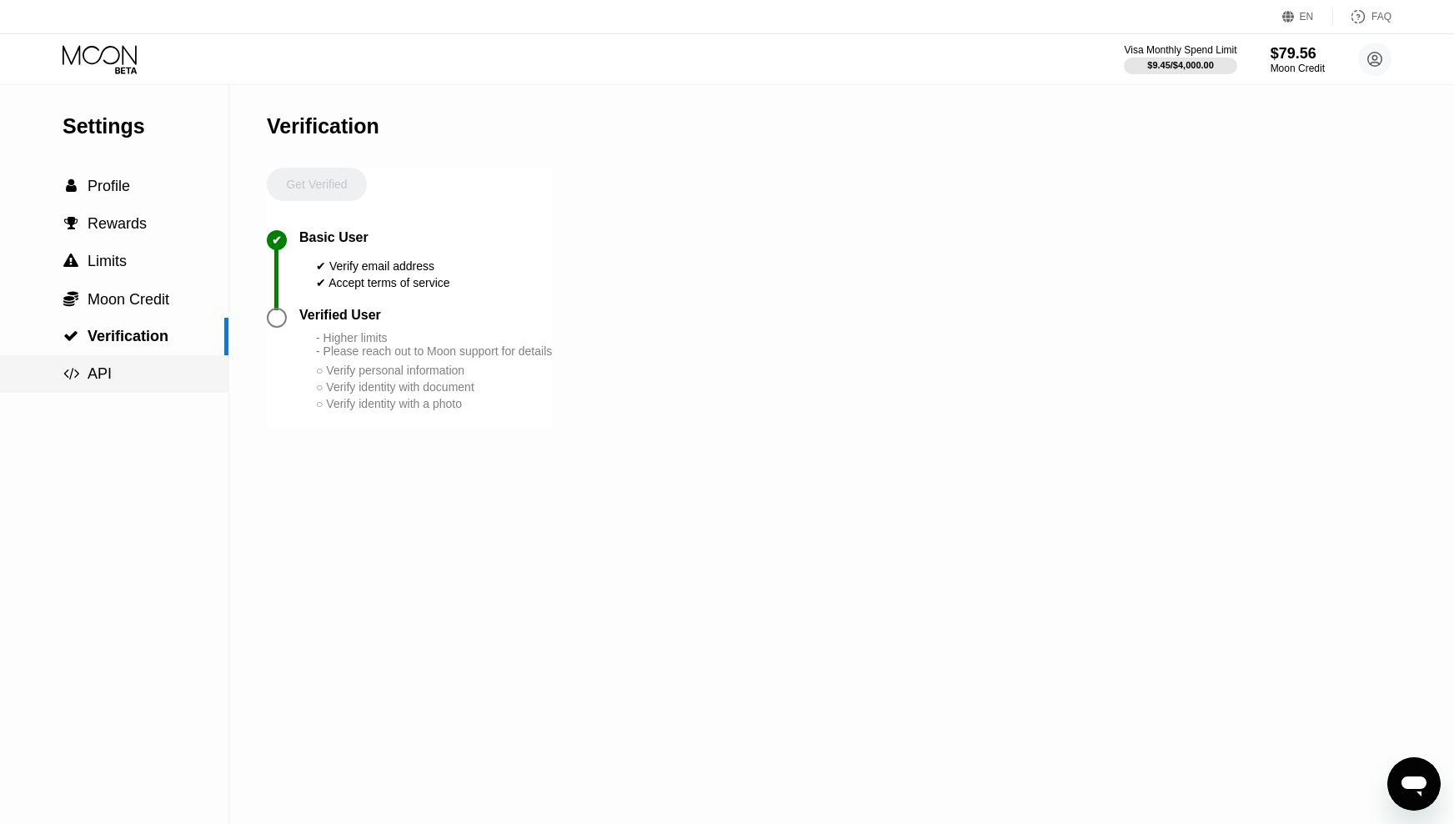
click at [108, 373] on span "API" at bounding box center [100, 373] width 24 height 17
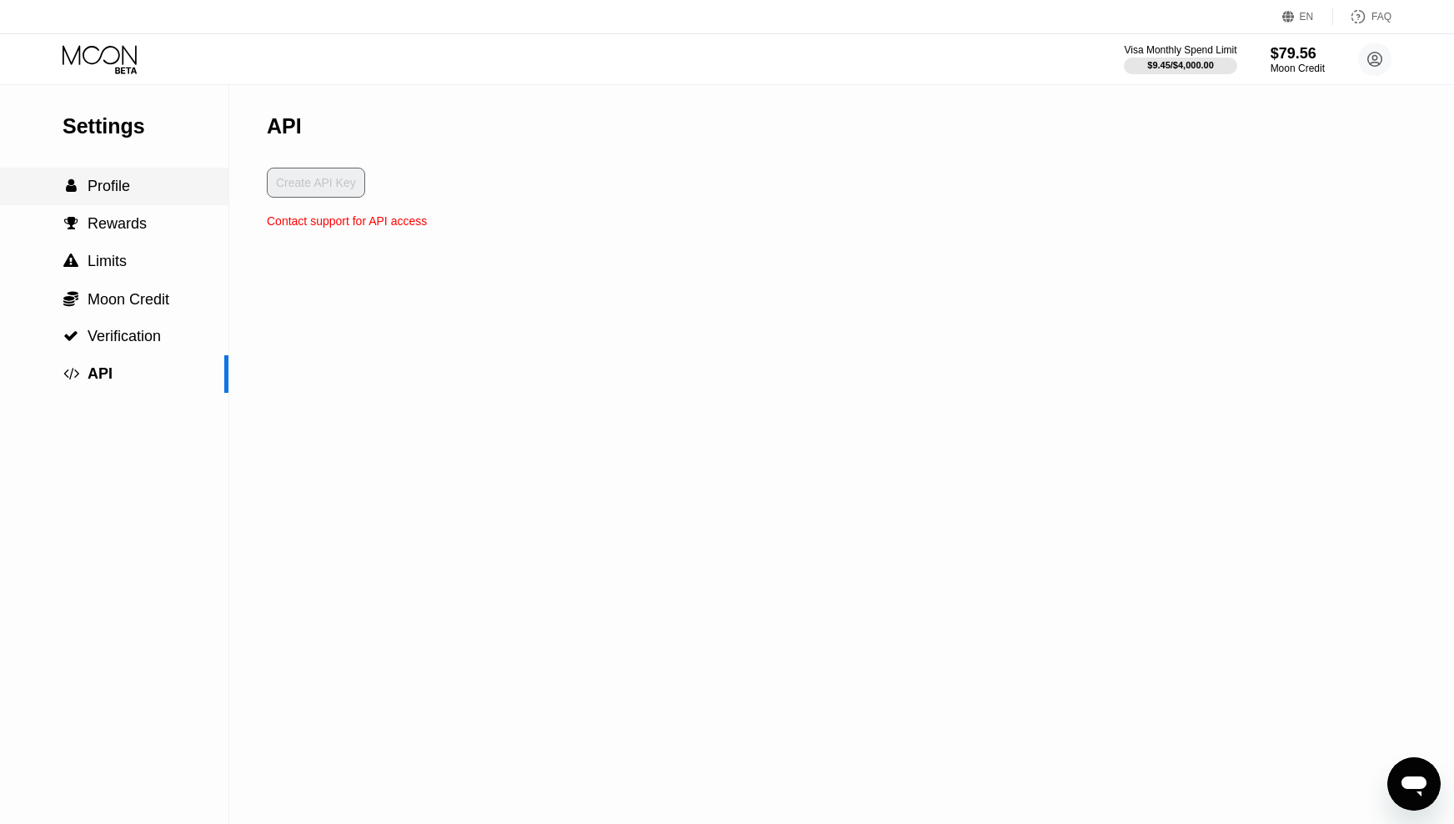
click at [118, 194] on span "Profile" at bounding box center [109, 186] width 43 height 17
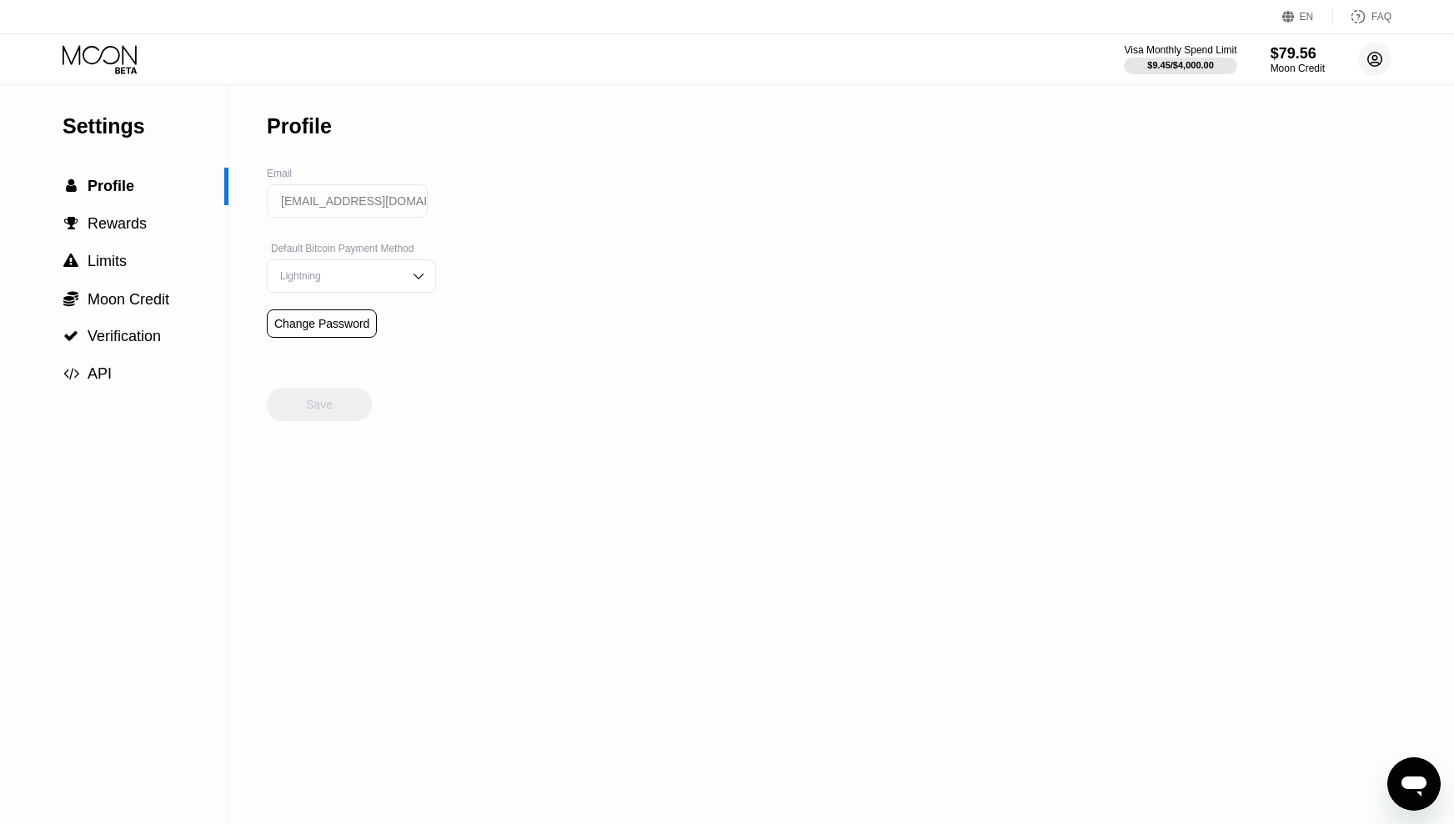
click at [1376, 65] on circle at bounding box center [1374, 59] width 33 height 33
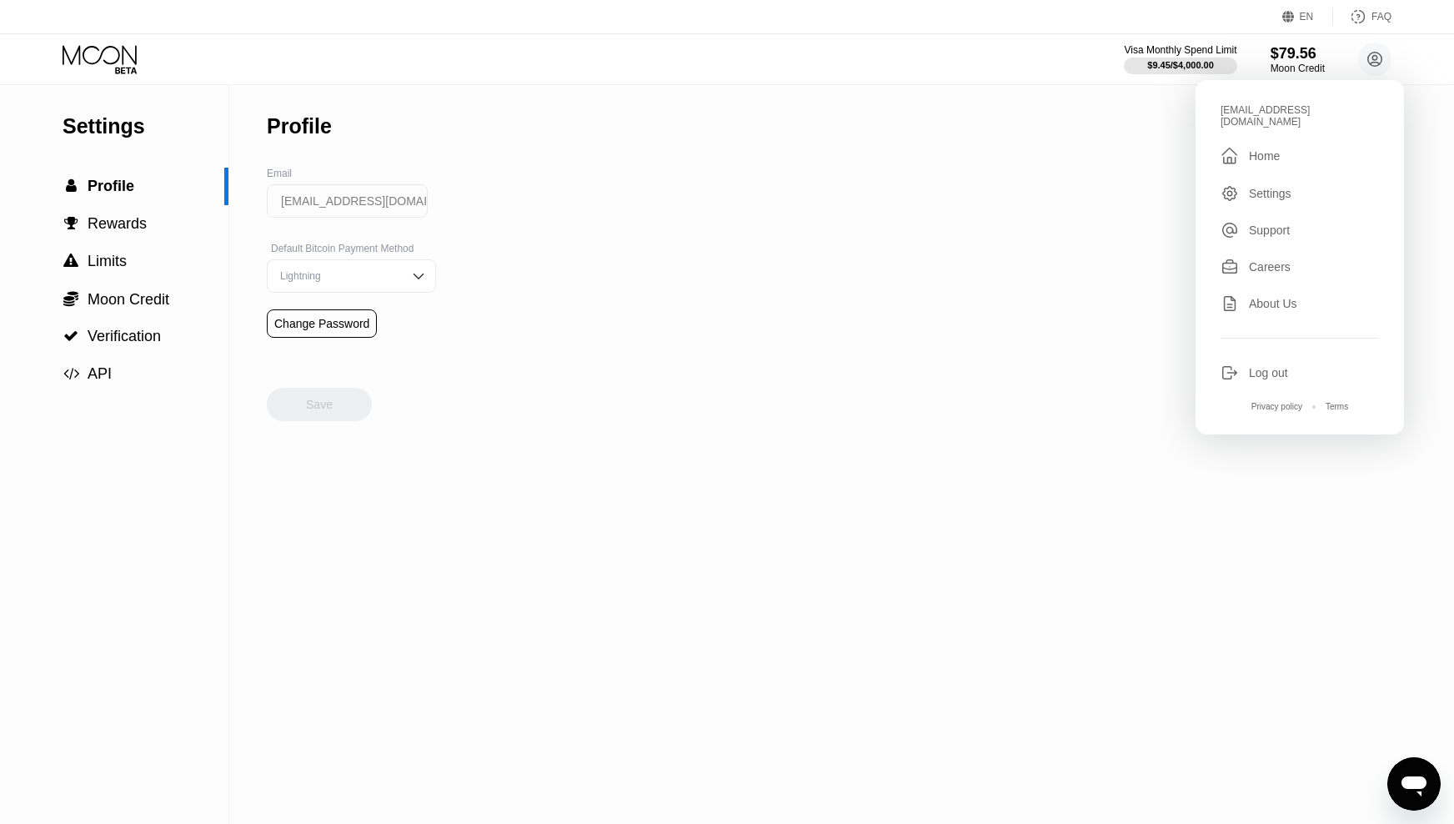
click at [1268, 149] on div "Home" at bounding box center [1264, 155] width 31 height 13
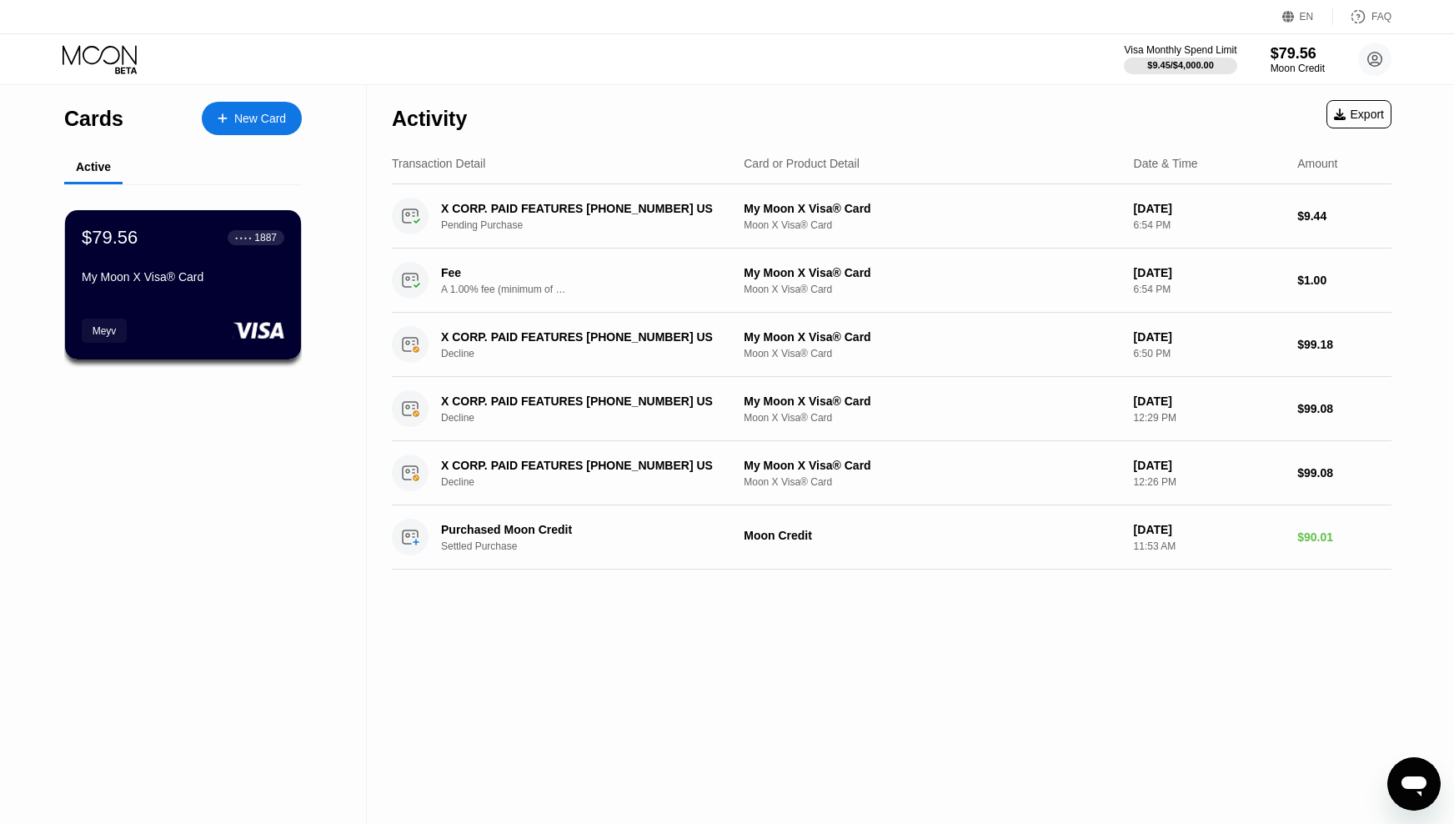
click at [558, 288] on div "A 1.00% fee (minimum of $1.00) is charged on all transactions" at bounding box center [503, 290] width 125 height 12
click at [1353, 123] on div "Export" at bounding box center [1359, 114] width 65 height 28
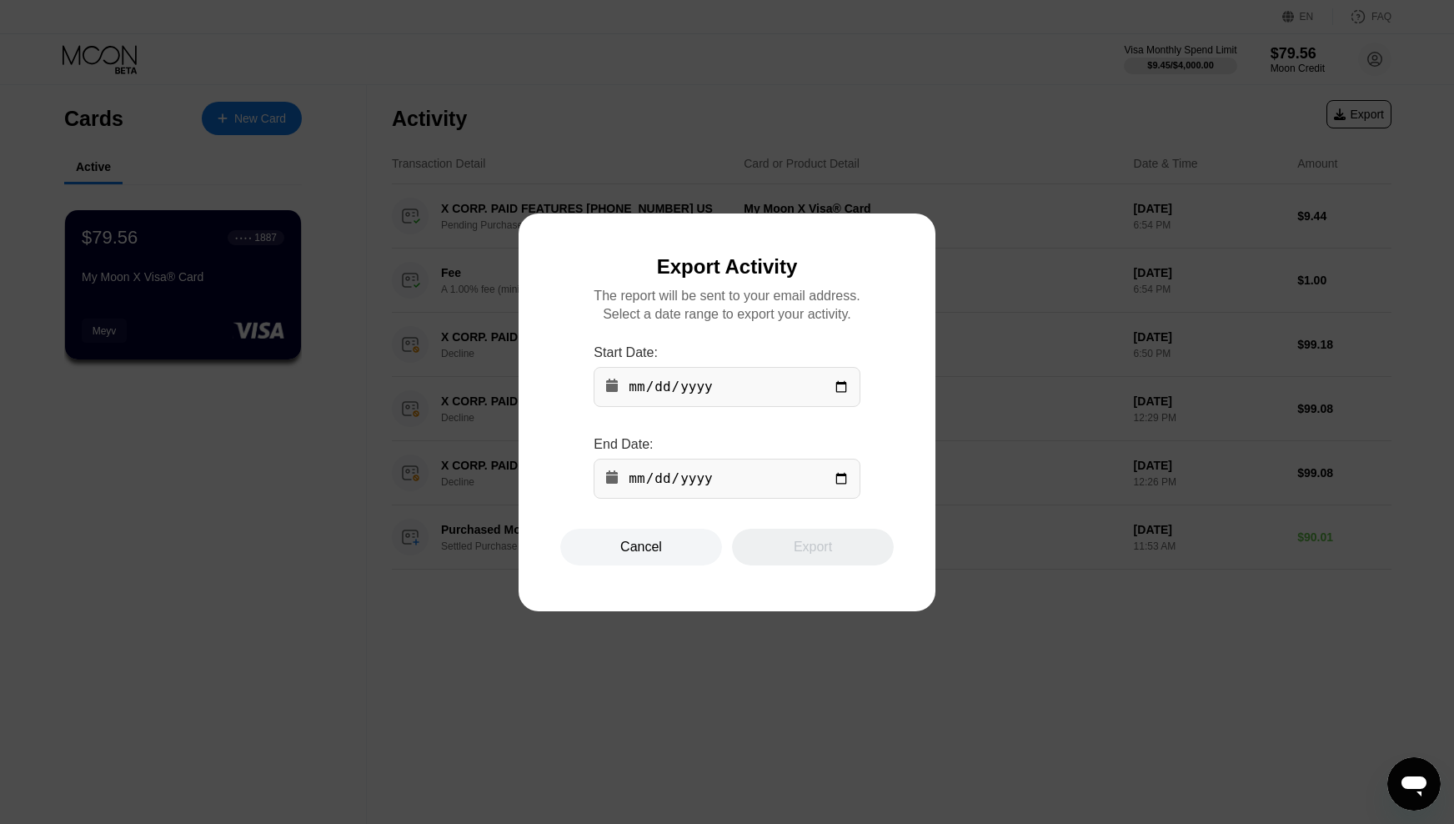
click at [835, 388] on input "date" at bounding box center [727, 387] width 266 height 40
type input "2025-09-22"
click at [831, 486] on input "date" at bounding box center [727, 479] width 266 height 40
type input "2025-09-22"
click at [798, 548] on div "Export" at bounding box center [813, 547] width 38 height 17
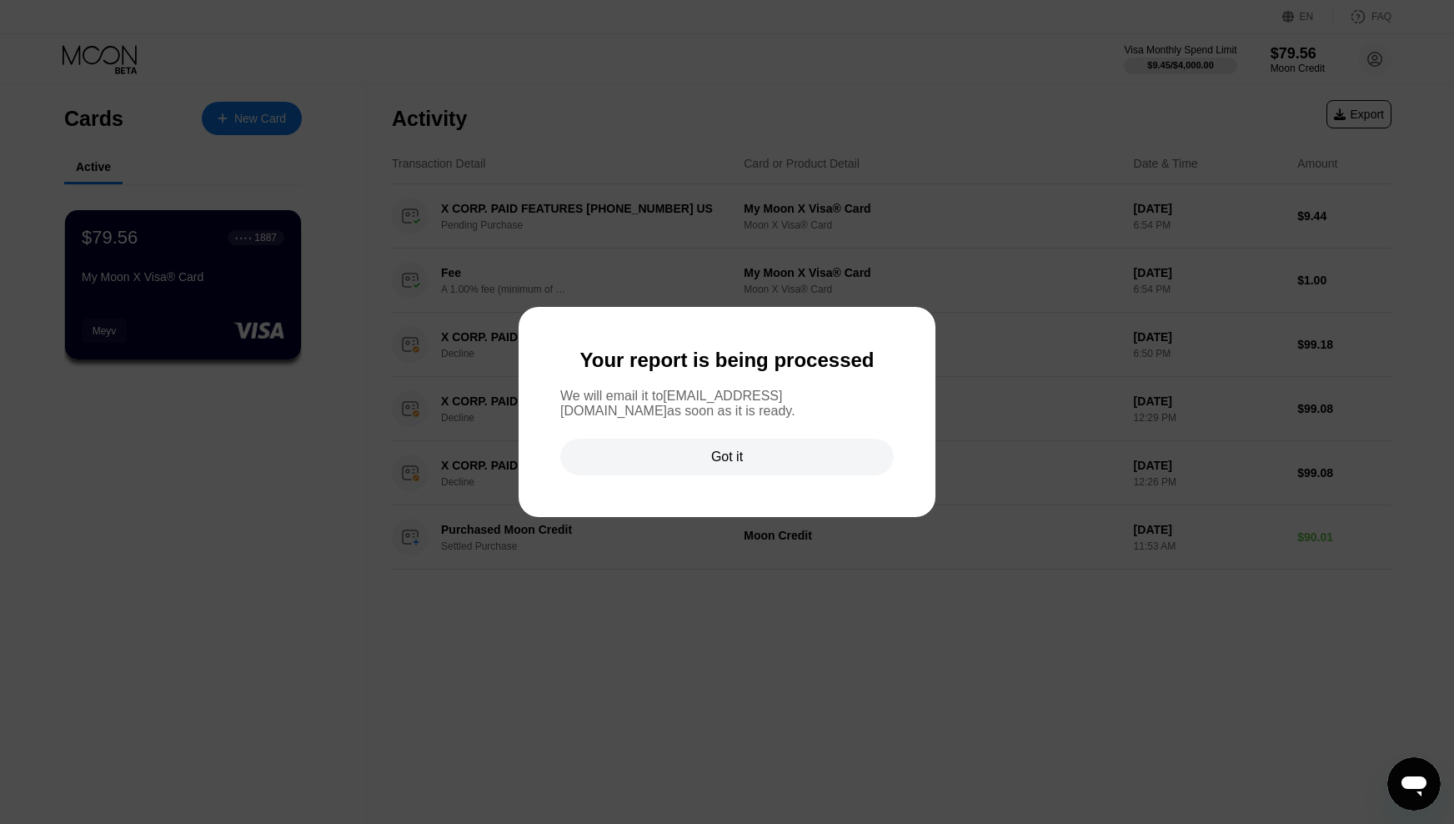
click at [751, 460] on div "Got it" at bounding box center [727, 457] width 334 height 37
